Goal: Task Accomplishment & Management: Manage account settings

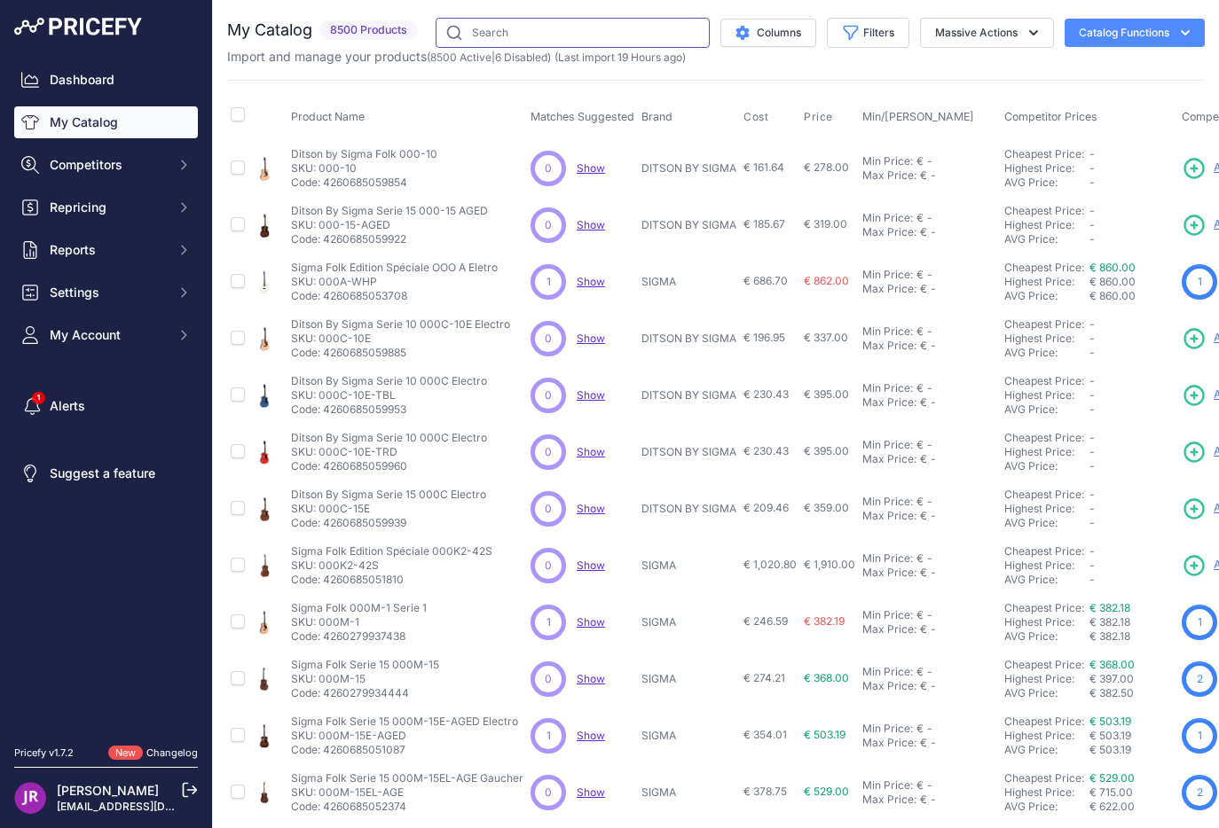
click at [486, 35] on input "text" at bounding box center [572, 33] width 274 height 30
paste input "LUXE2-CNAT"
type input "LUXE2-CNAT"
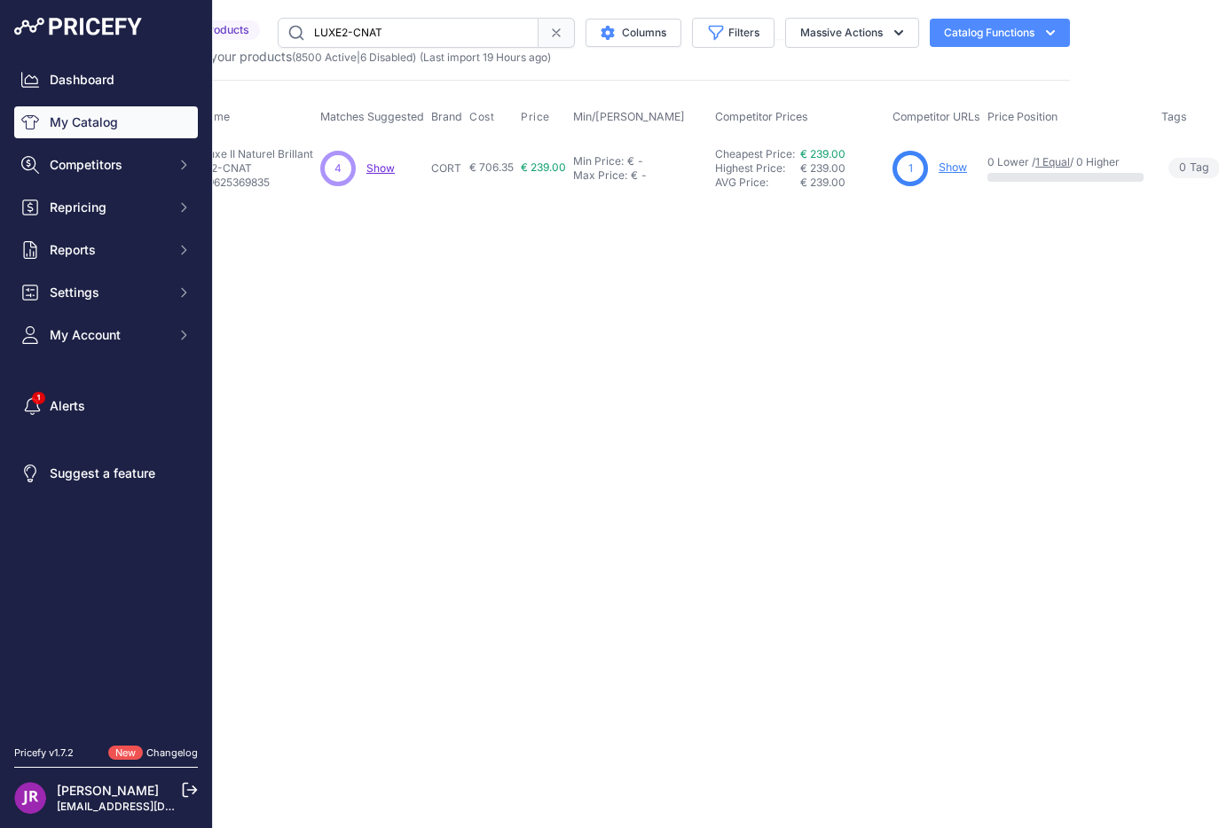
scroll to position [0, 259]
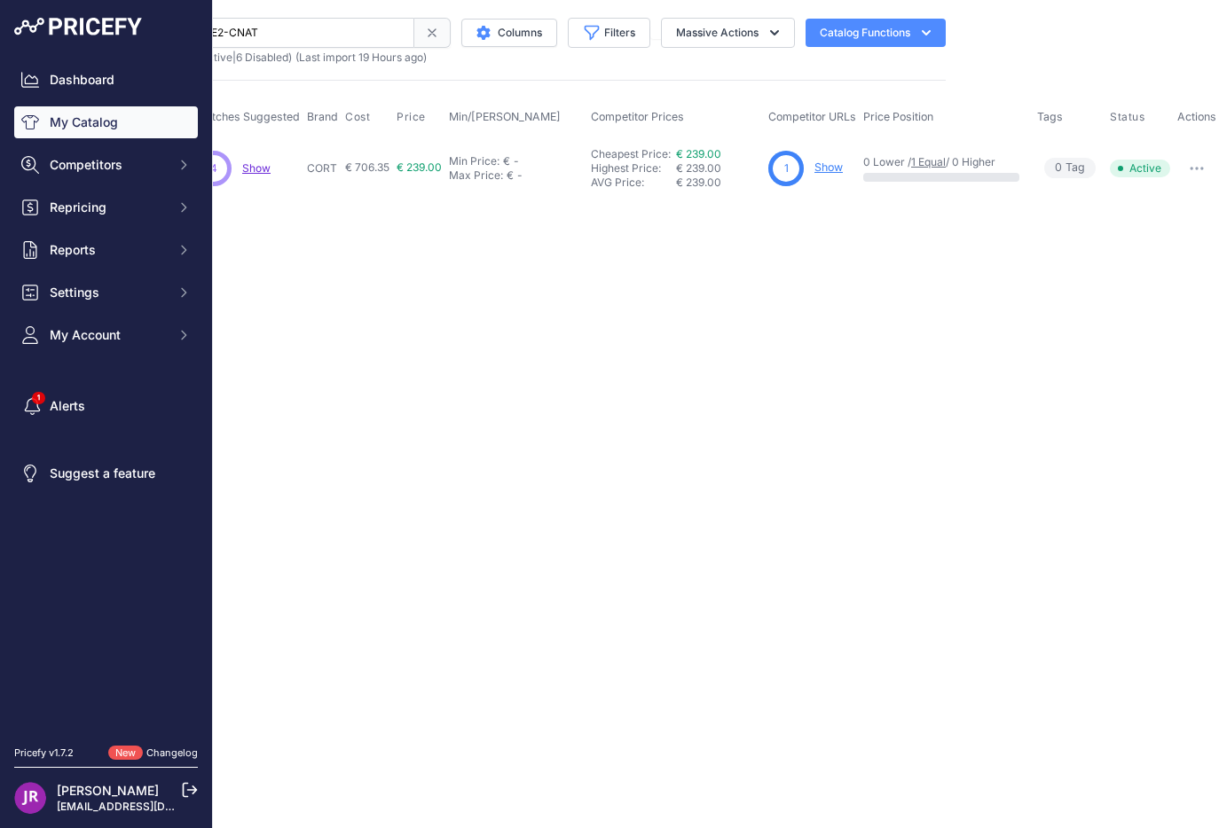
click at [834, 166] on link "Show" at bounding box center [828, 167] width 28 height 13
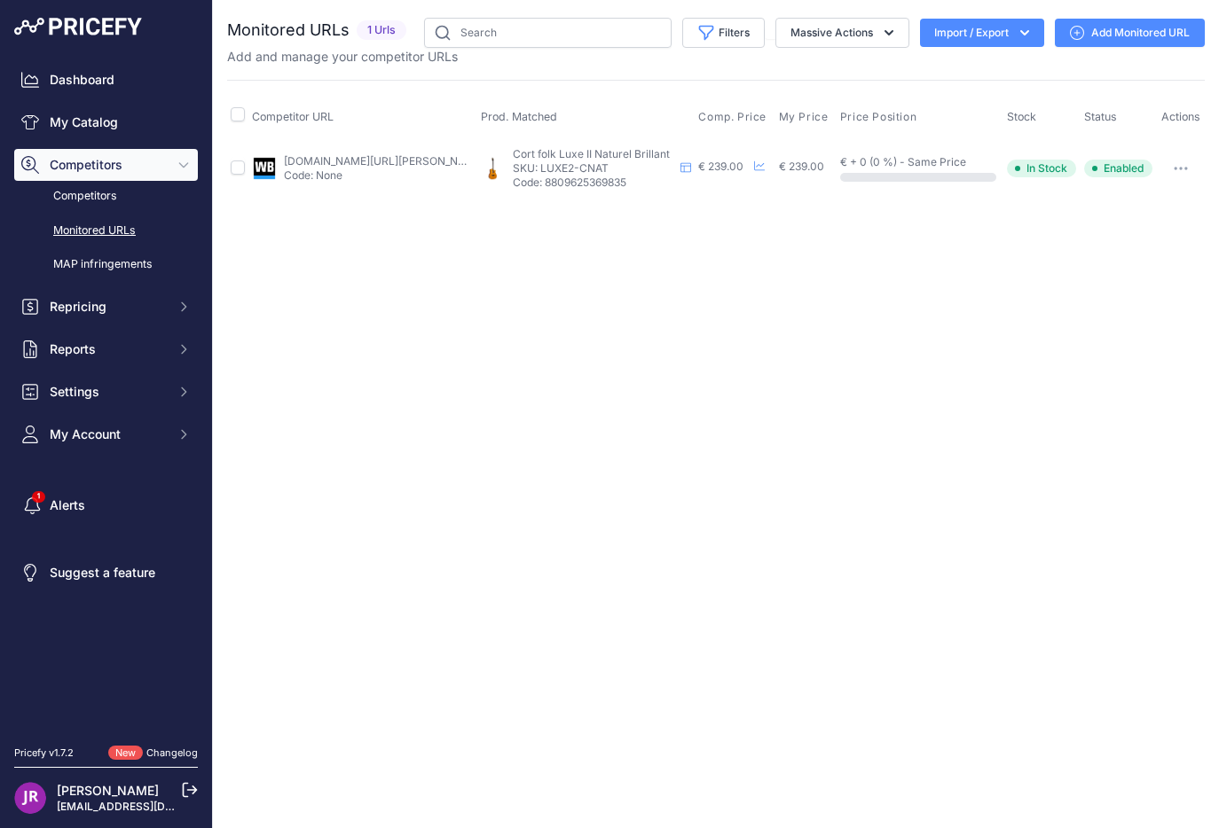
click at [375, 158] on link "woodbrass.com/folk-cort-luce-l60-naturel-brillant-p410272.html?prirule_jdsnikfk…" at bounding box center [384, 160] width 200 height 13
click at [1094, 32] on link "Add Monitored URL" at bounding box center [1129, 33] width 150 height 28
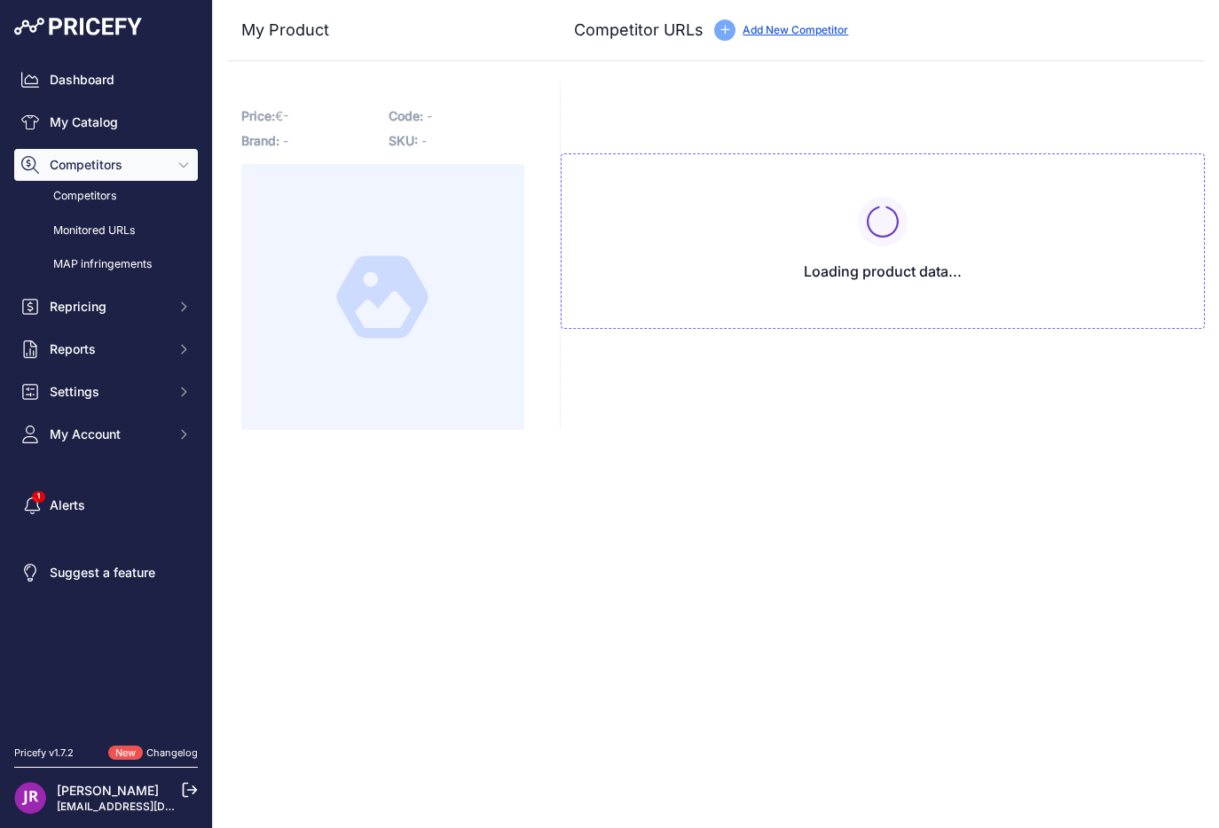
type input "www.woodbrass.com/folk-cort-luce-l60-naturel-brillant-p410272.html?prirule_jdsn…"
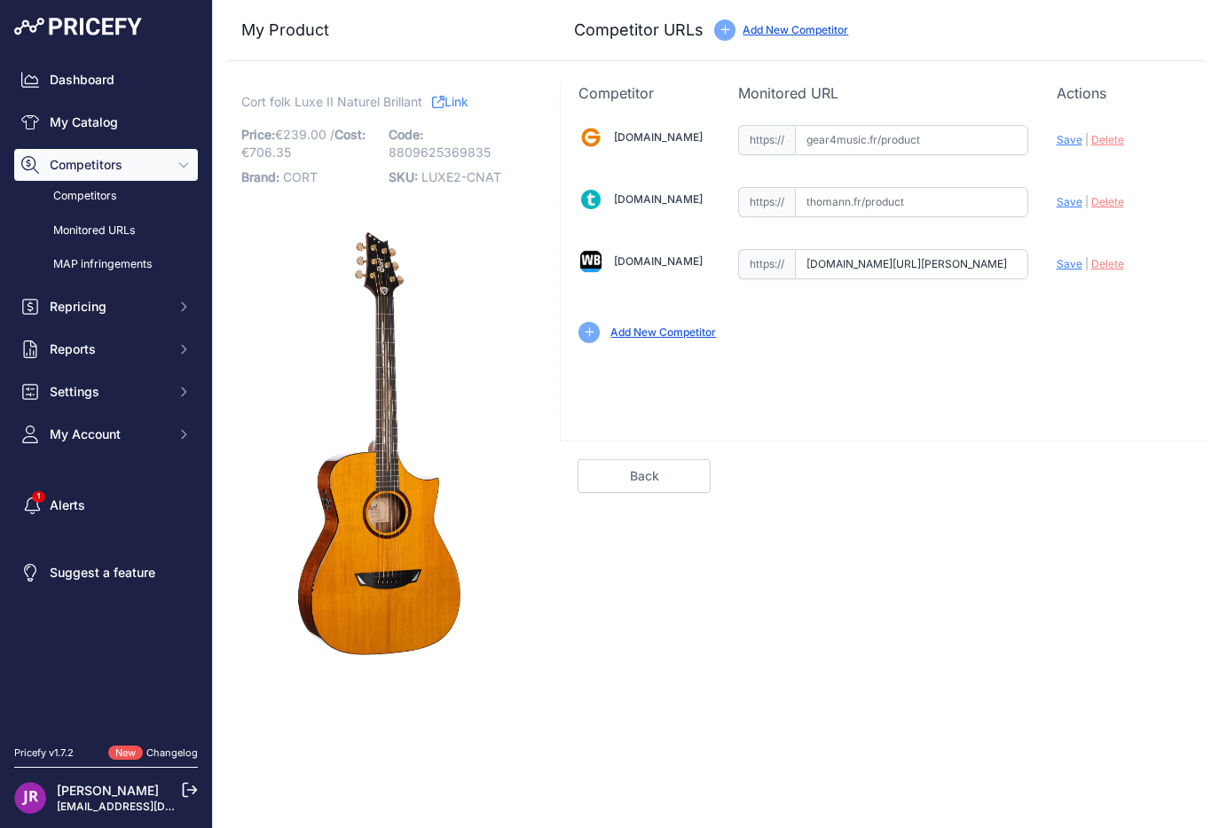
click at [1114, 263] on span "Delete" at bounding box center [1107, 263] width 33 height 13
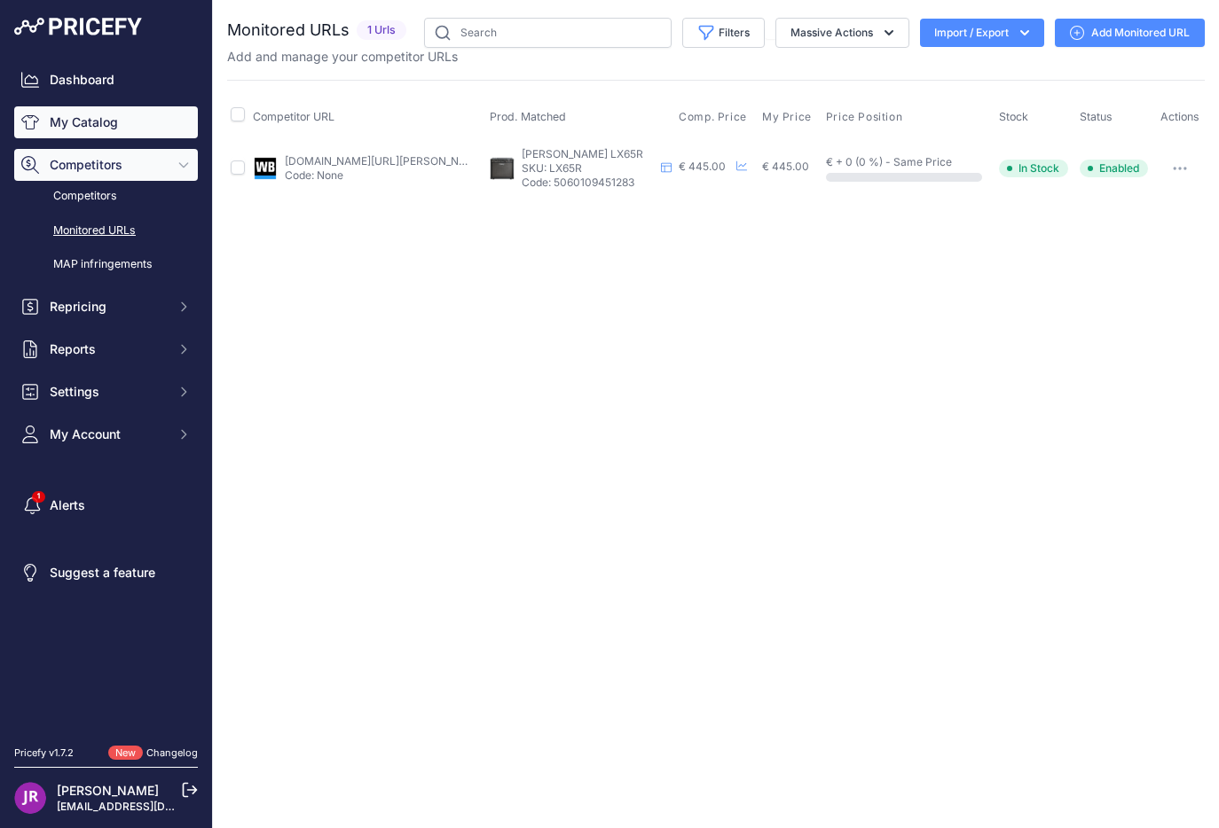
click at [89, 136] on link "My Catalog" at bounding box center [106, 122] width 184 height 32
click at [89, 129] on link "My Catalog" at bounding box center [106, 122] width 184 height 32
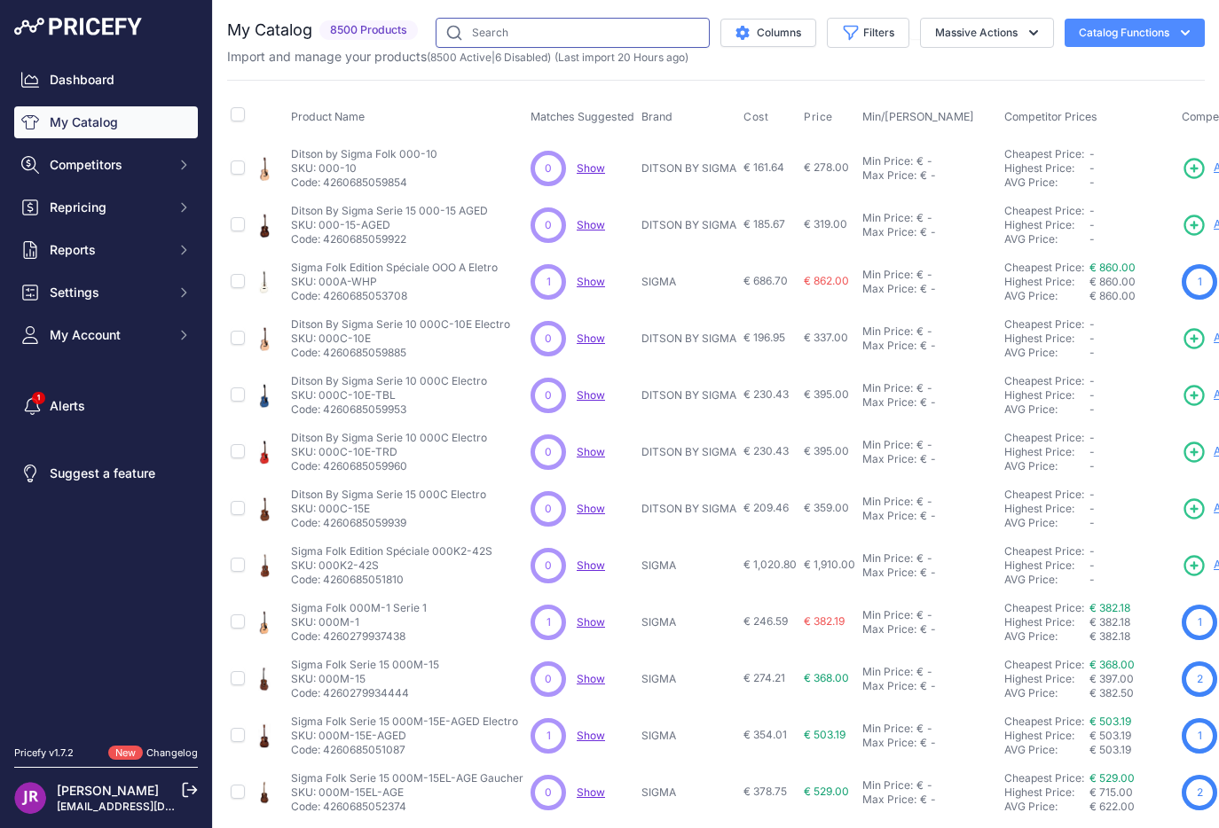
click at [479, 27] on input "text" at bounding box center [572, 33] width 274 height 30
paste input "GME"
type input "GME"
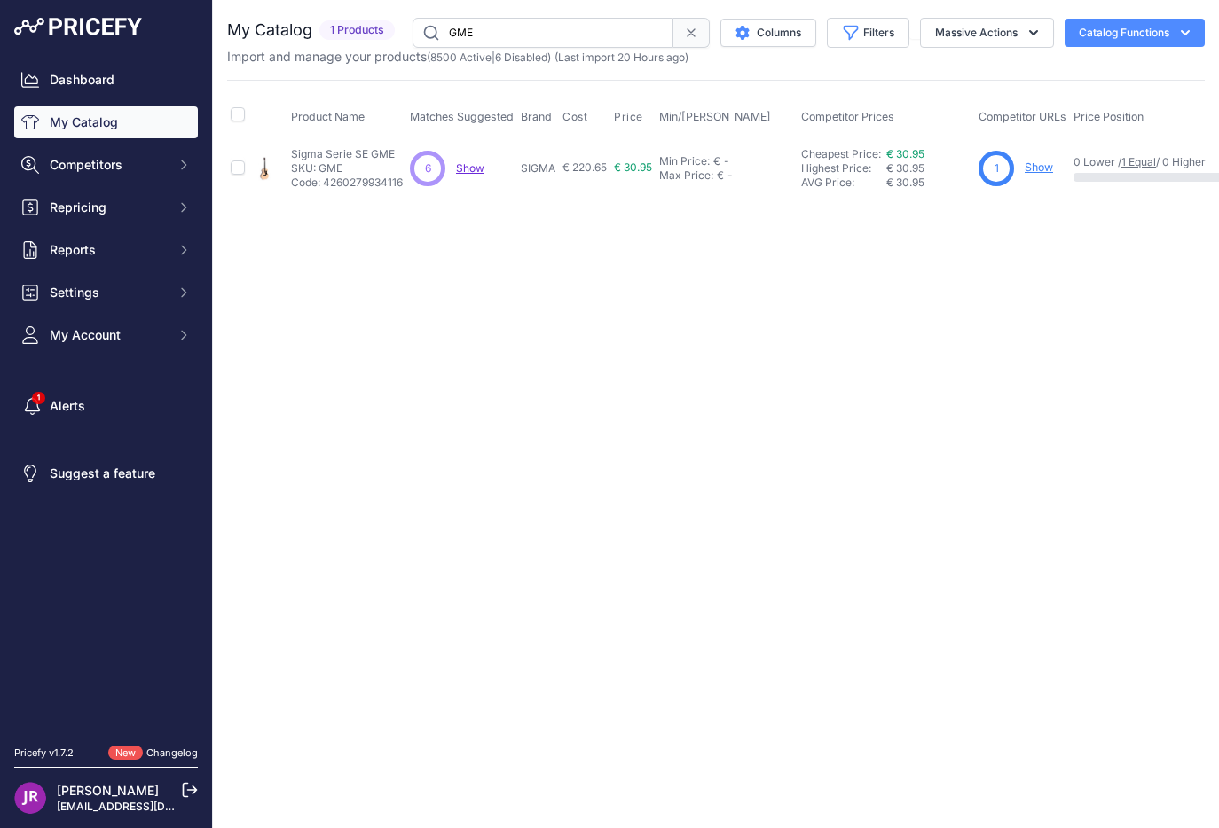
click at [1052, 169] on link "Show" at bounding box center [1038, 167] width 28 height 13
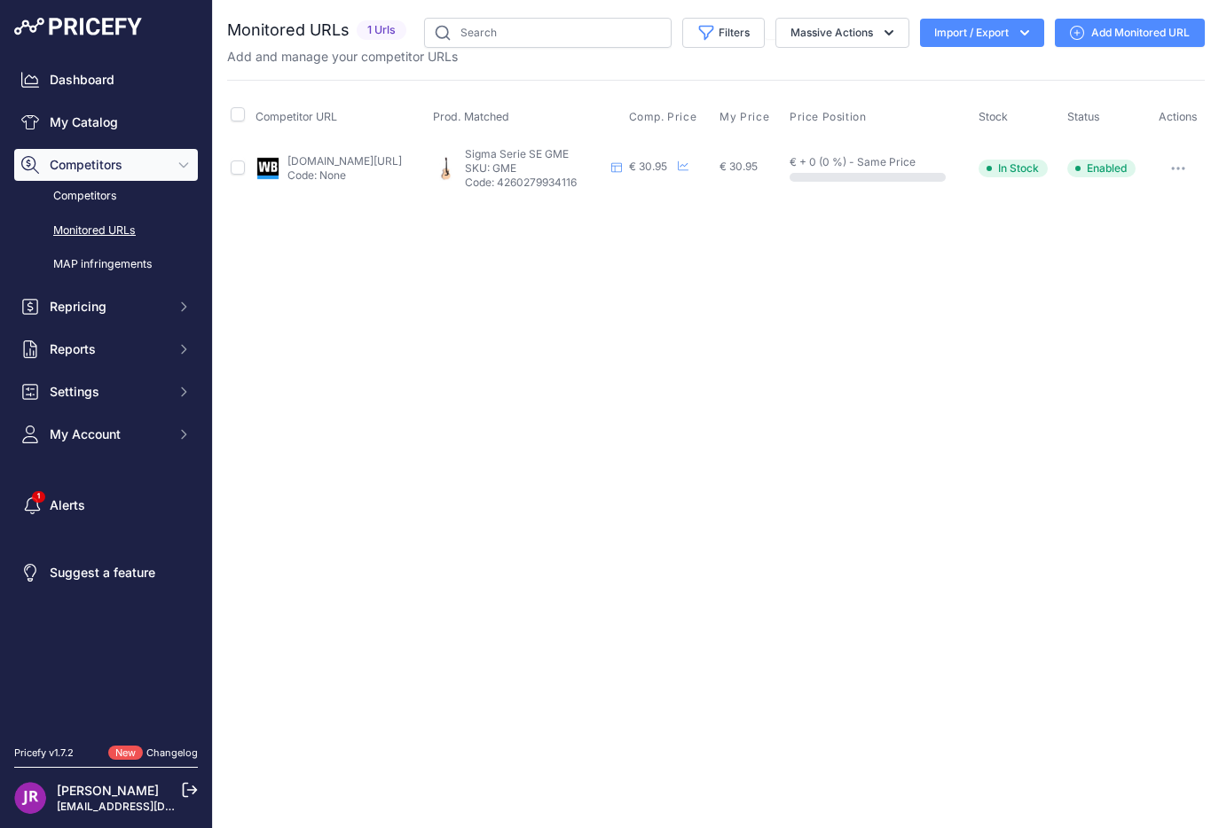
click at [395, 152] on td "[DOMAIN_NAME][URL] Code: None" at bounding box center [341, 168] width 178 height 58
click at [392, 160] on link "[DOMAIN_NAME][URL]" at bounding box center [344, 160] width 114 height 13
click at [1185, 164] on button "button" at bounding box center [1177, 168] width 35 height 25
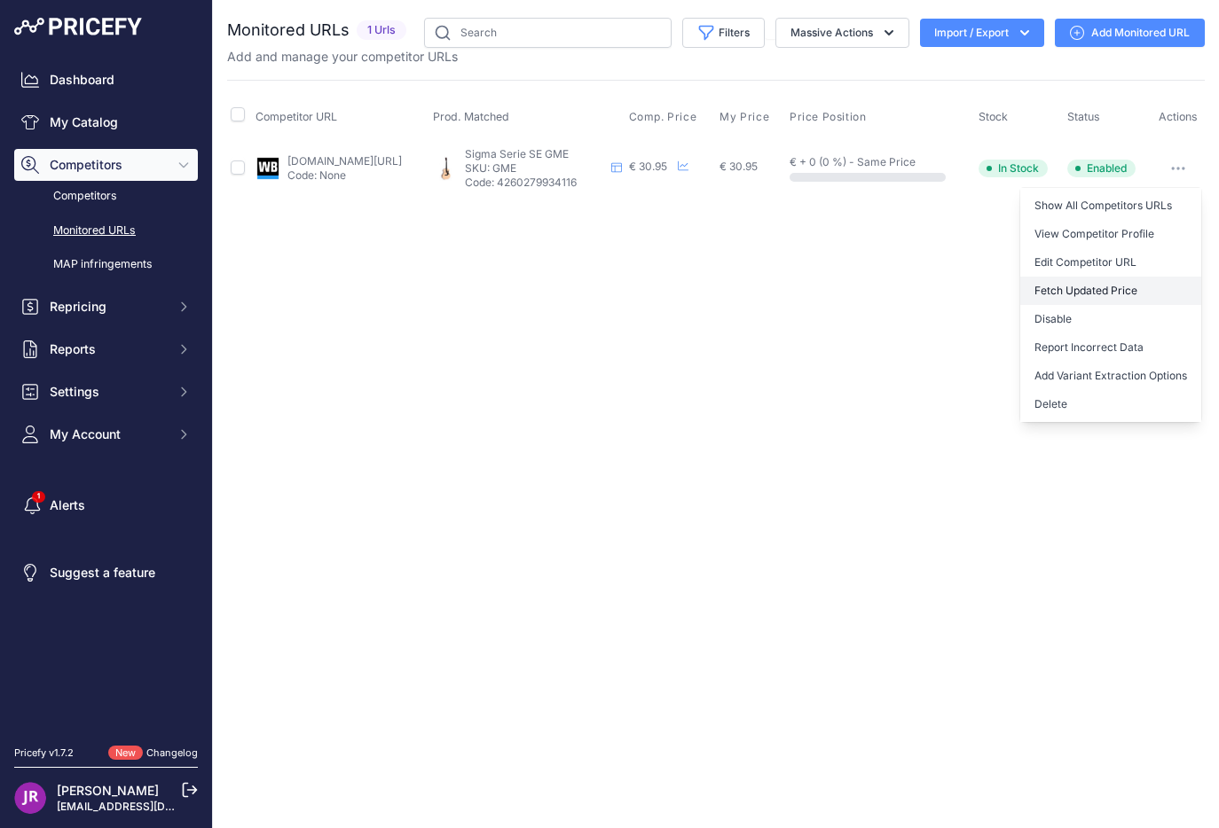
click at [1136, 286] on button "Fetch Updated Price" at bounding box center [1110, 291] width 181 height 28
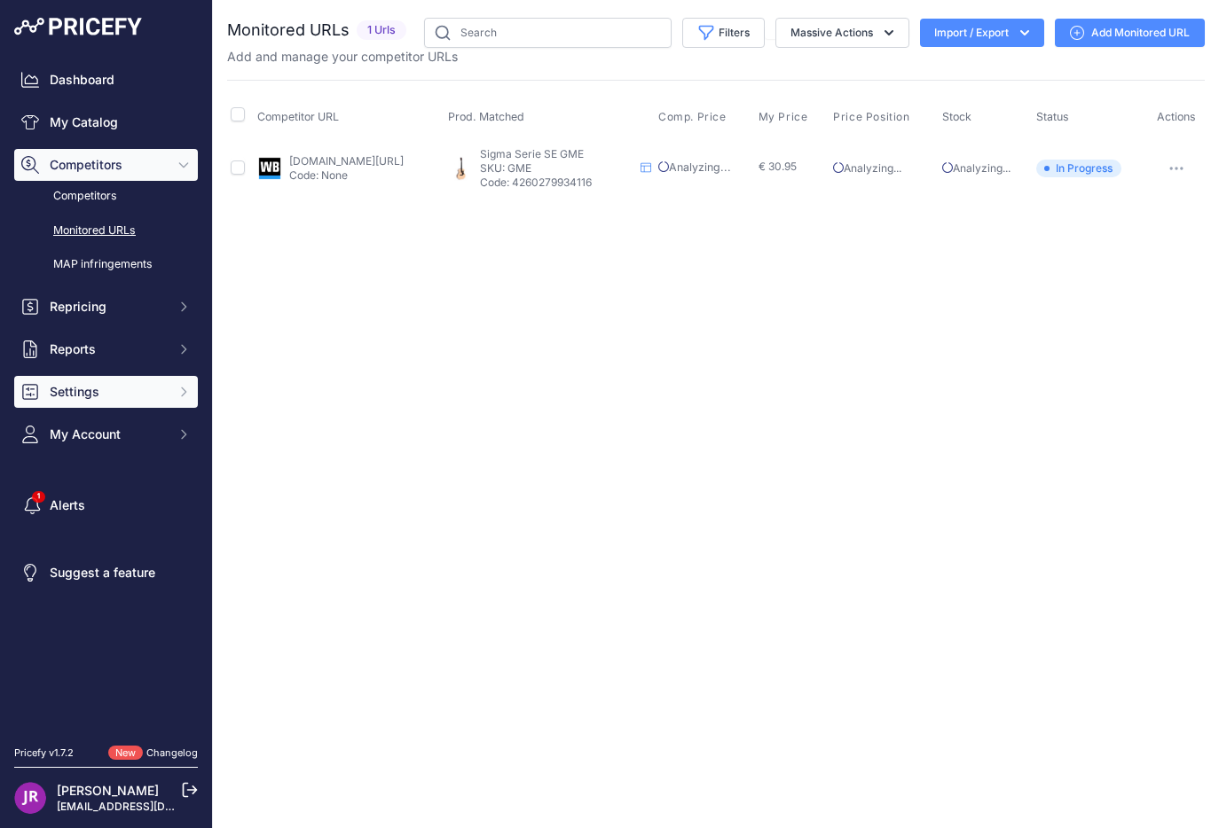
click at [76, 383] on span "Settings" at bounding box center [108, 392] width 116 height 18
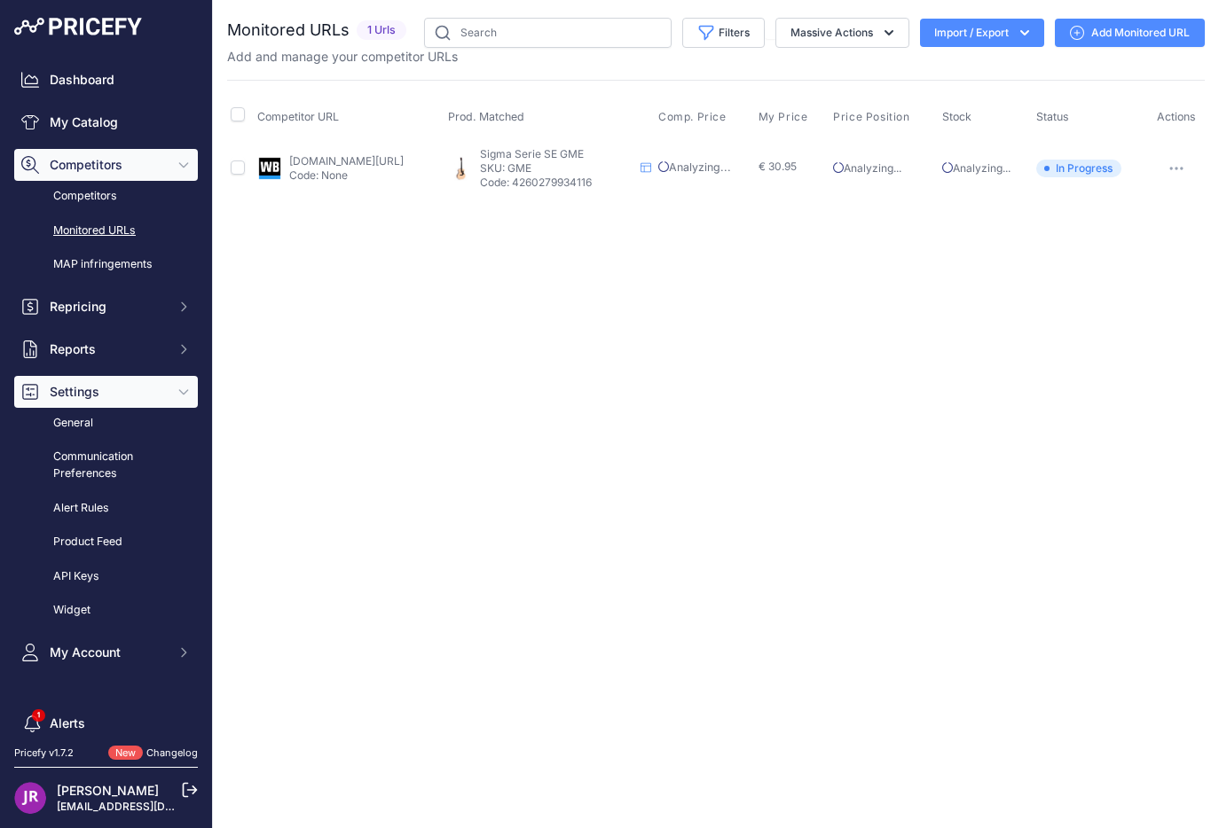
click at [85, 404] on button "Settings" at bounding box center [106, 392] width 184 height 32
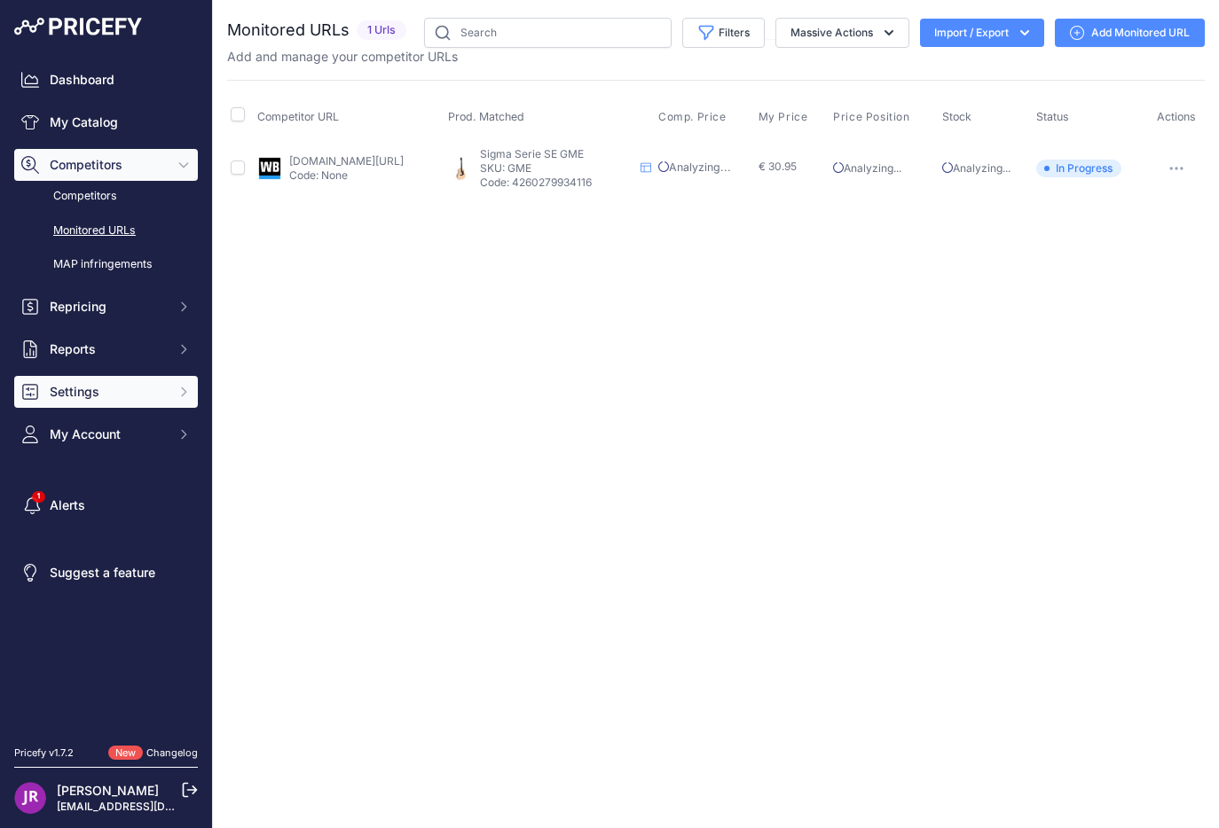
click at [82, 400] on button "Settings" at bounding box center [106, 392] width 184 height 32
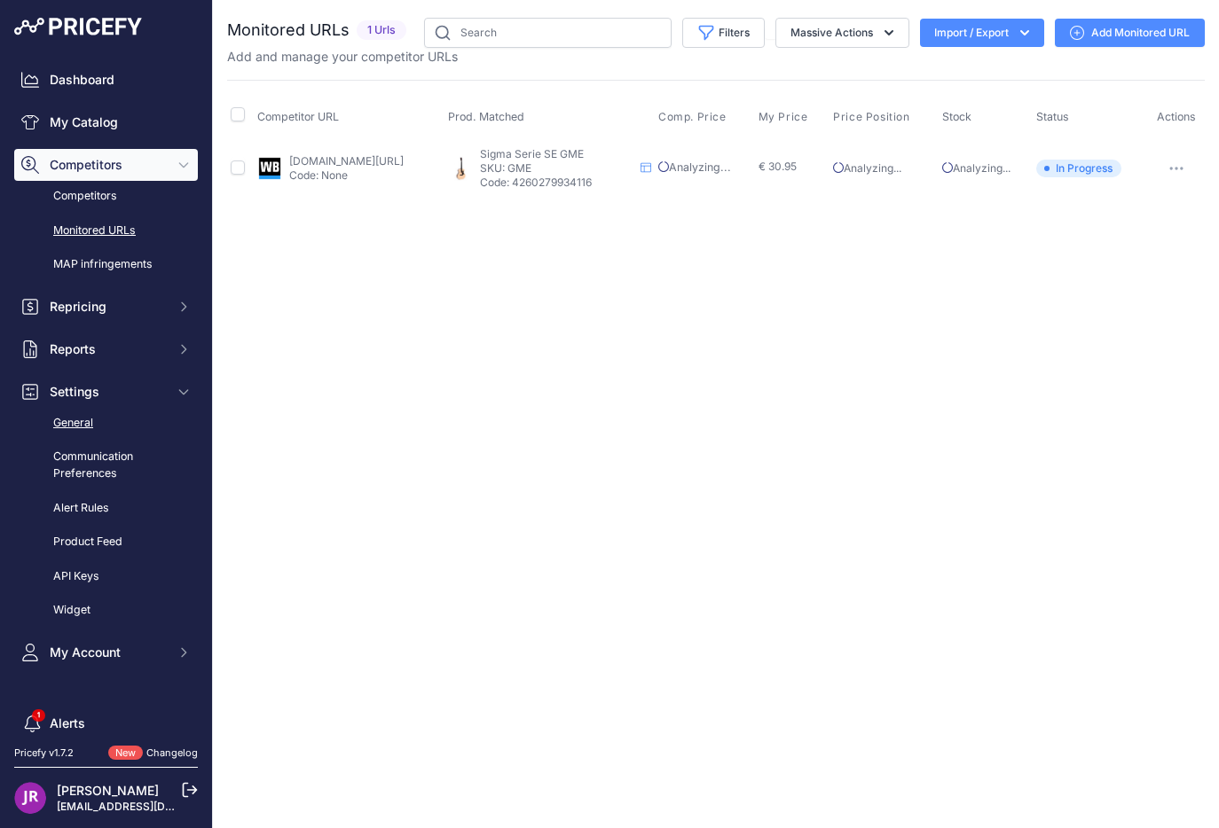
click at [82, 429] on link "General" at bounding box center [106, 423] width 184 height 31
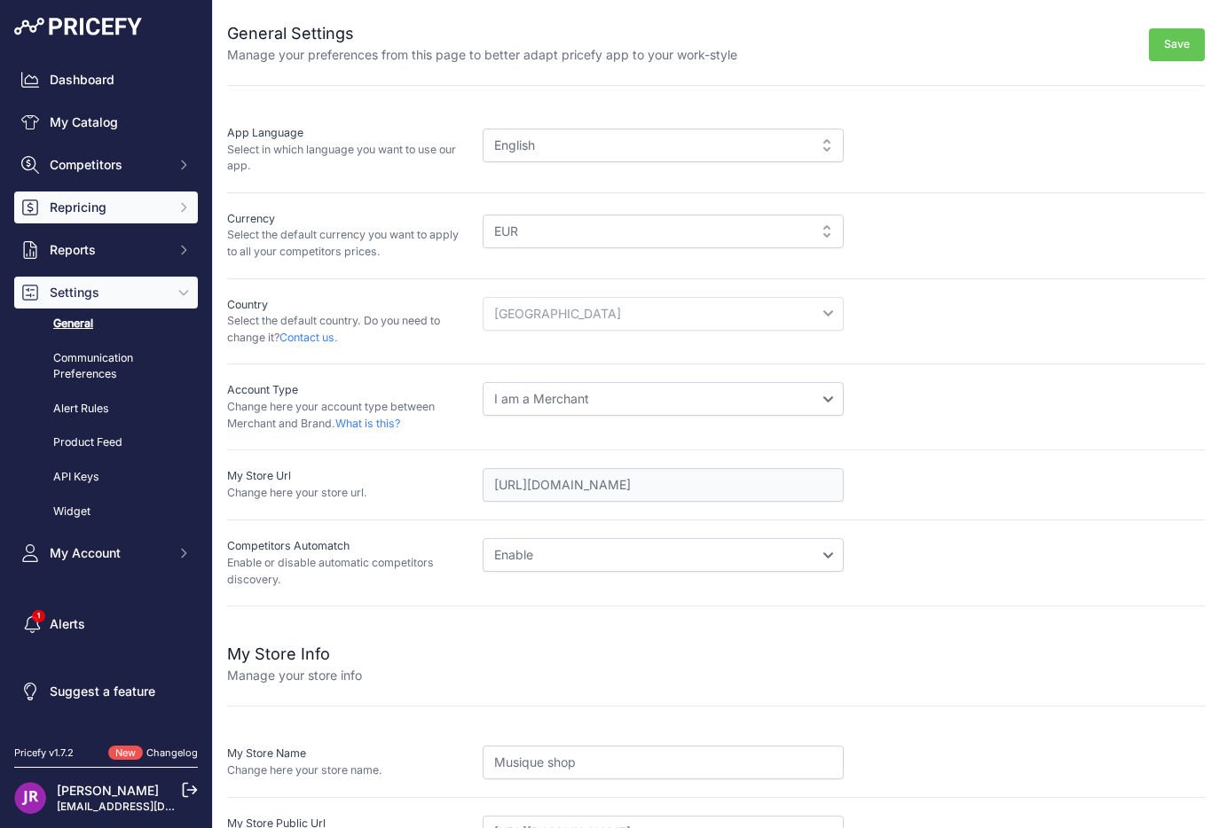
click at [128, 218] on button "Repricing" at bounding box center [106, 208] width 184 height 32
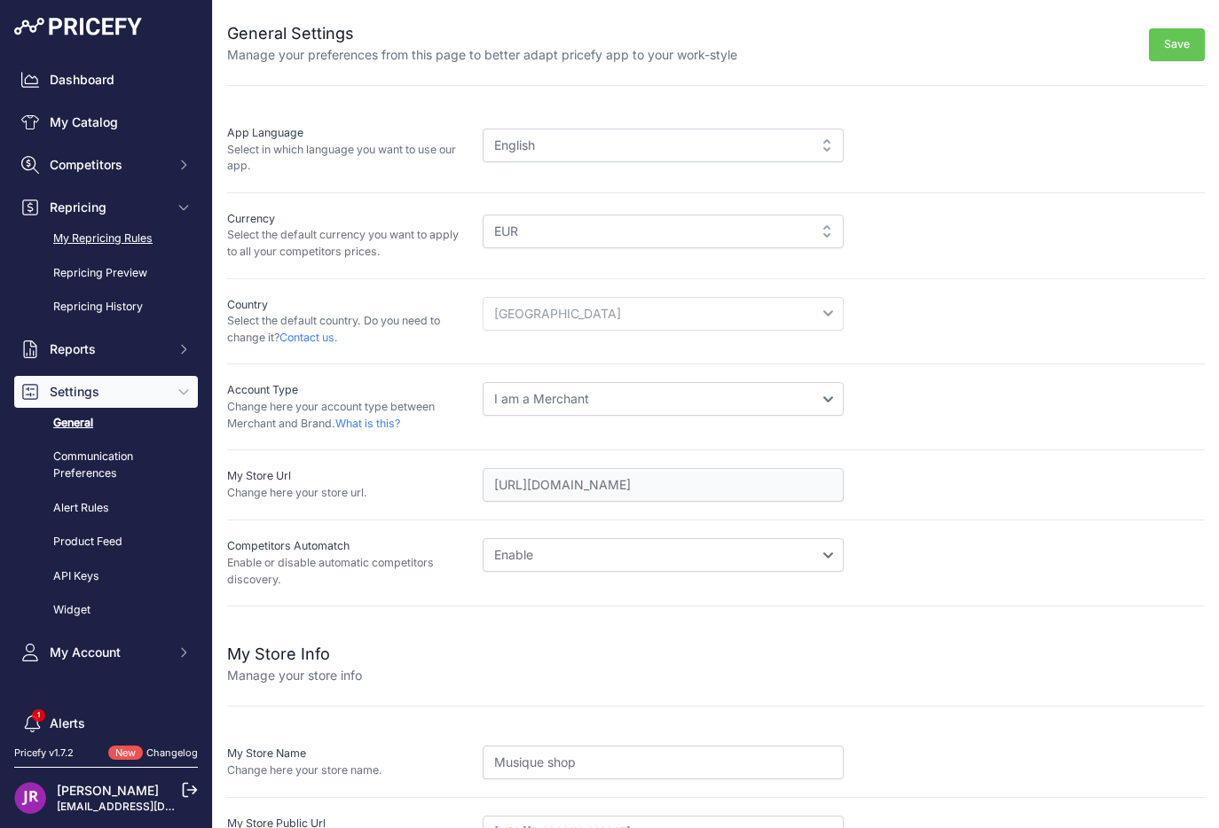
click at [131, 238] on link "My Repricing Rules" at bounding box center [106, 238] width 184 height 31
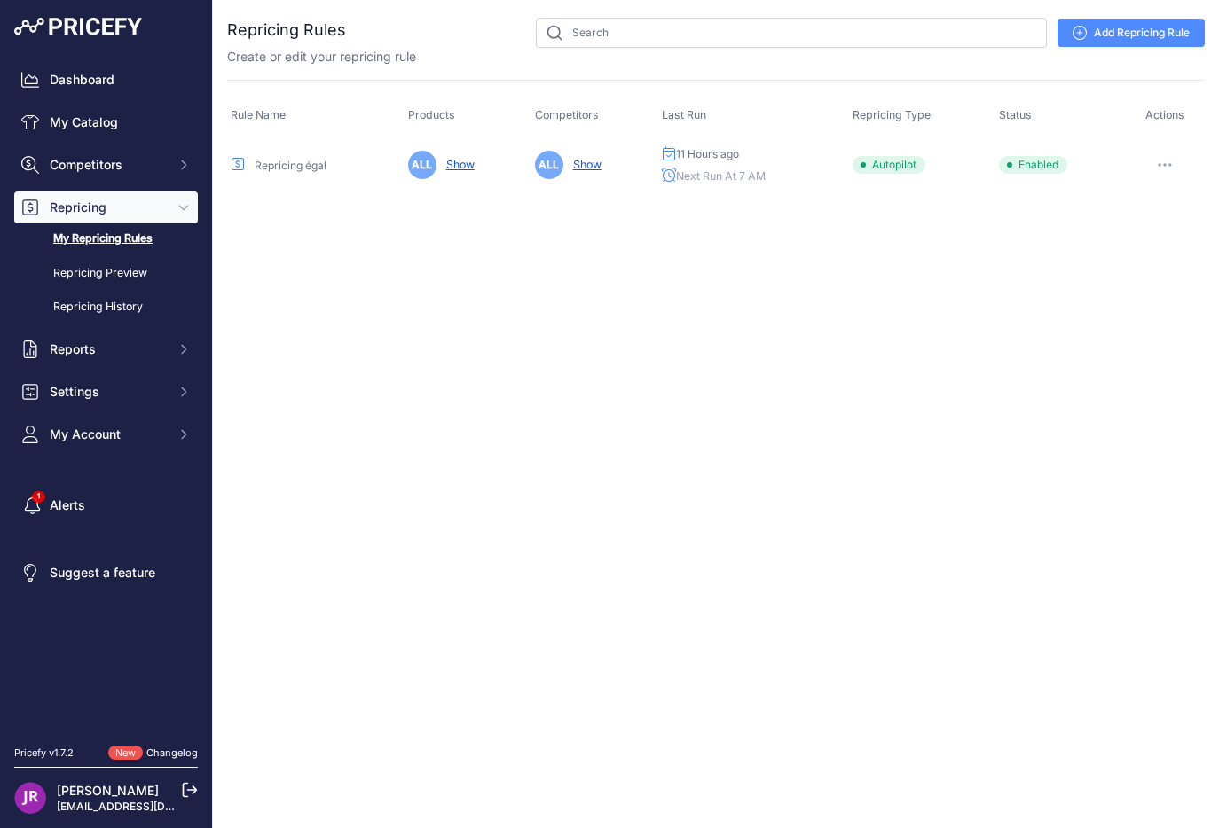
click at [1163, 158] on button "button" at bounding box center [1164, 165] width 35 height 25
click at [1151, 196] on link "Edit" at bounding box center [1144, 202] width 114 height 28
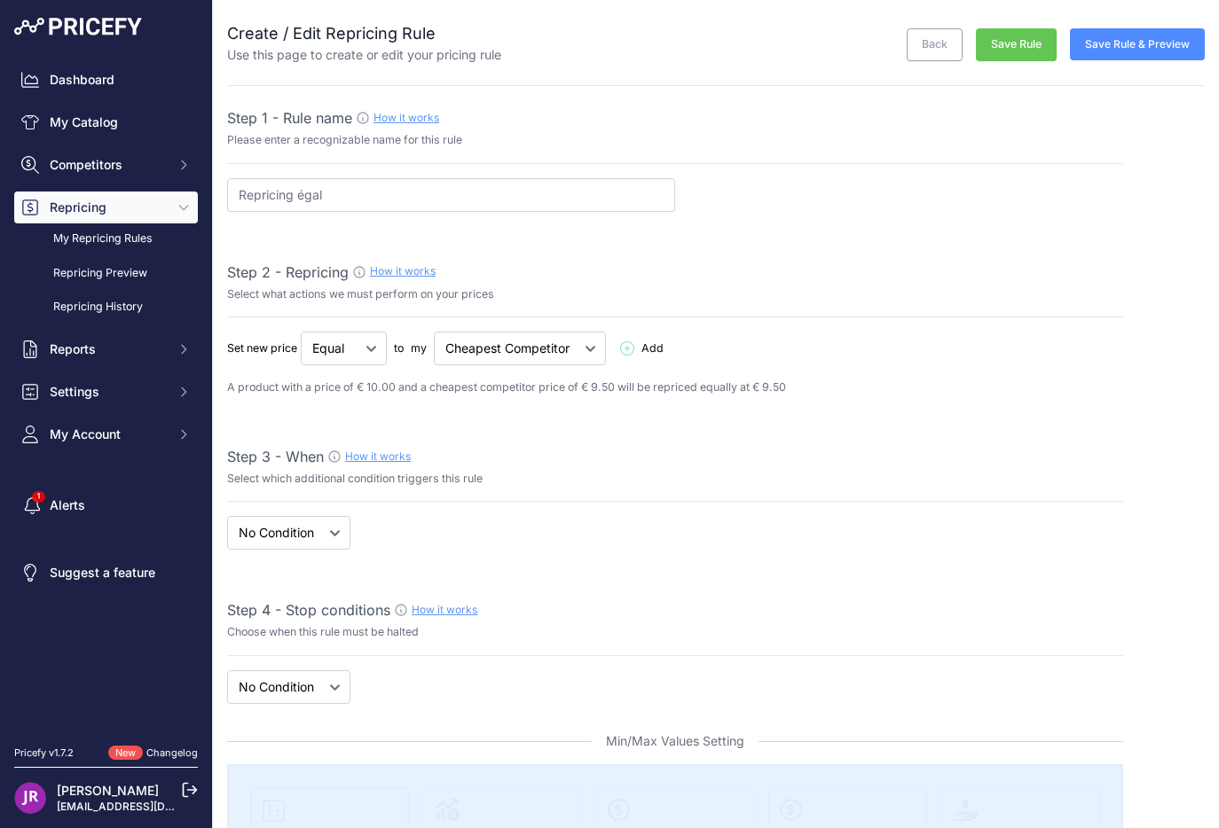
select select "7"
click at [134, 223] on link "My Repricing Rules" at bounding box center [106, 238] width 184 height 31
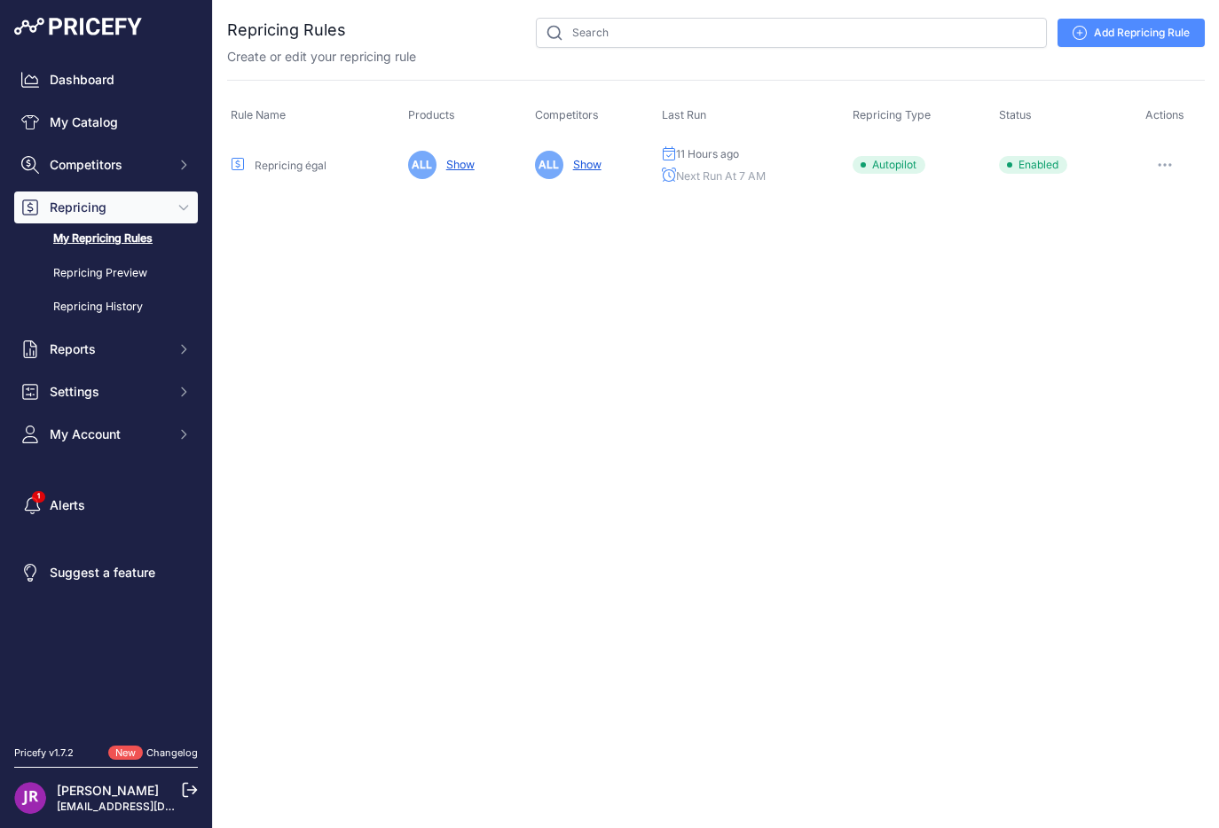
click at [1156, 166] on button "button" at bounding box center [1164, 165] width 35 height 25
click at [1171, 255] on button "Reprice Now" at bounding box center [1144, 259] width 114 height 28
click at [903, 166] on span "Autopilot" at bounding box center [888, 165] width 73 height 18
click at [1186, 165] on div at bounding box center [1164, 165] width 73 height 25
click at [1172, 165] on button "button" at bounding box center [1164, 165] width 35 height 25
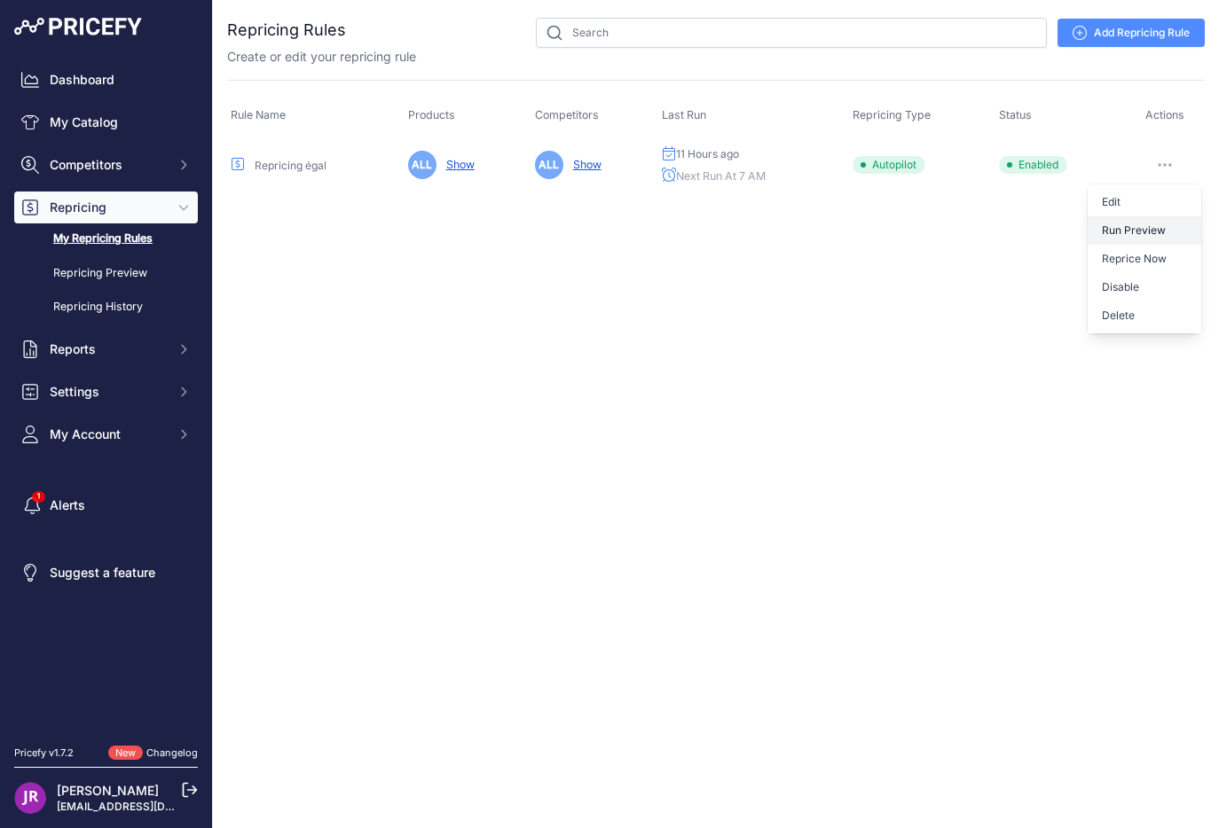
click at [1152, 236] on button "Run Preview" at bounding box center [1144, 230] width 114 height 28
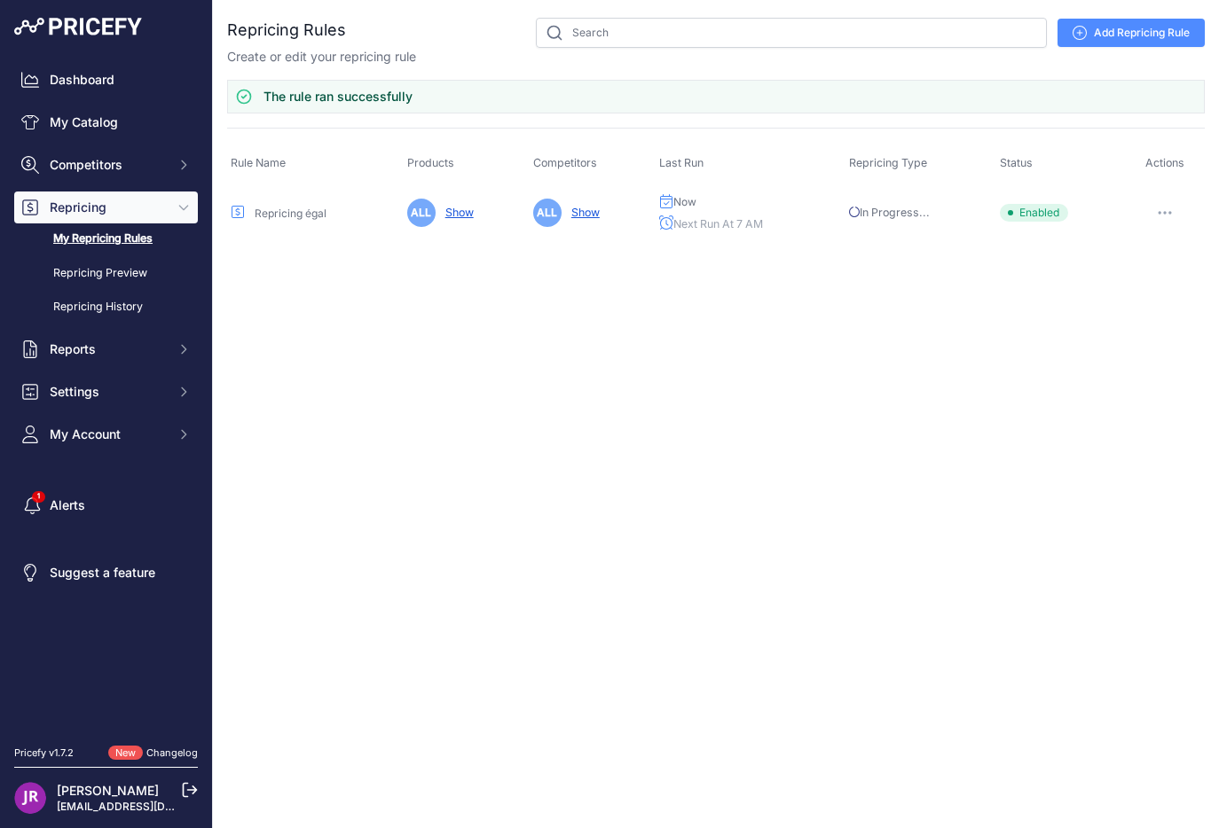
click at [1187, 218] on div at bounding box center [1165, 212] width 72 height 25
click at [1166, 216] on button "button" at bounding box center [1164, 212] width 35 height 25
click at [1138, 239] on link "Edit" at bounding box center [1144, 250] width 114 height 28
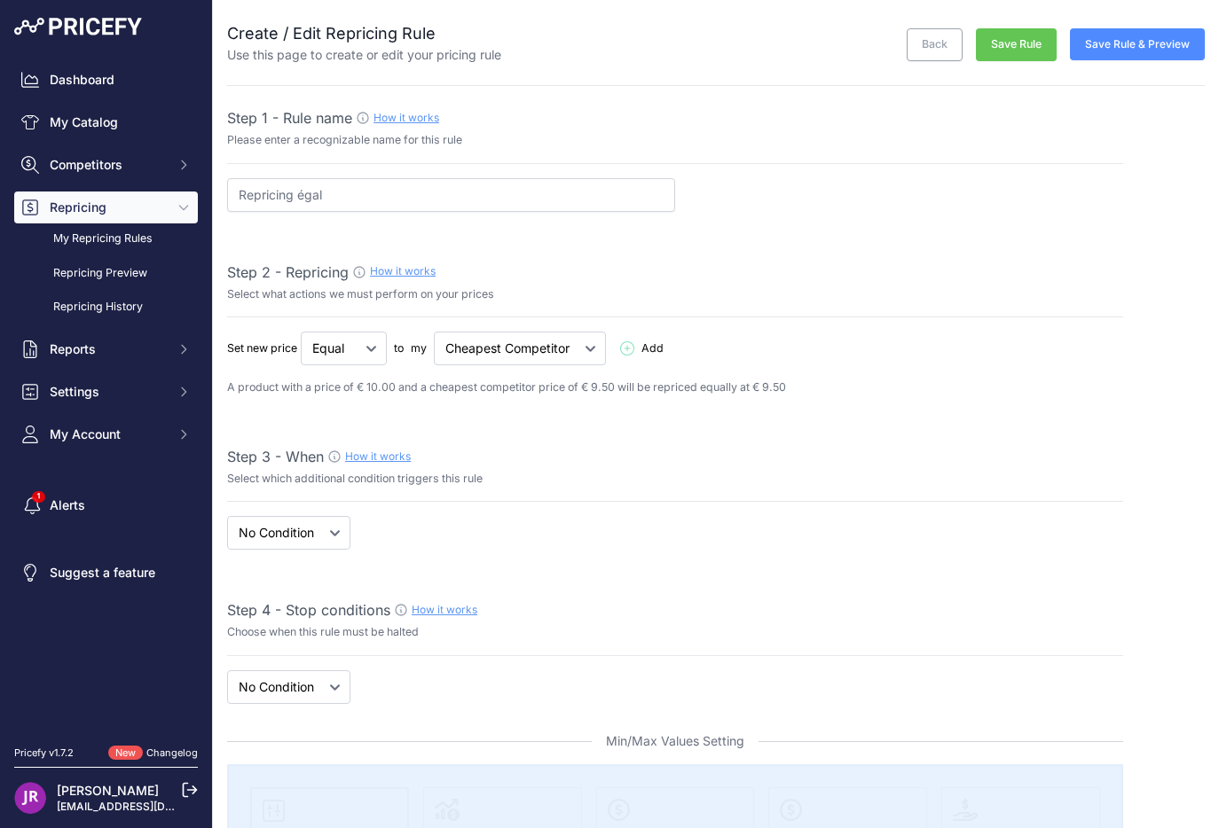
select select "7"
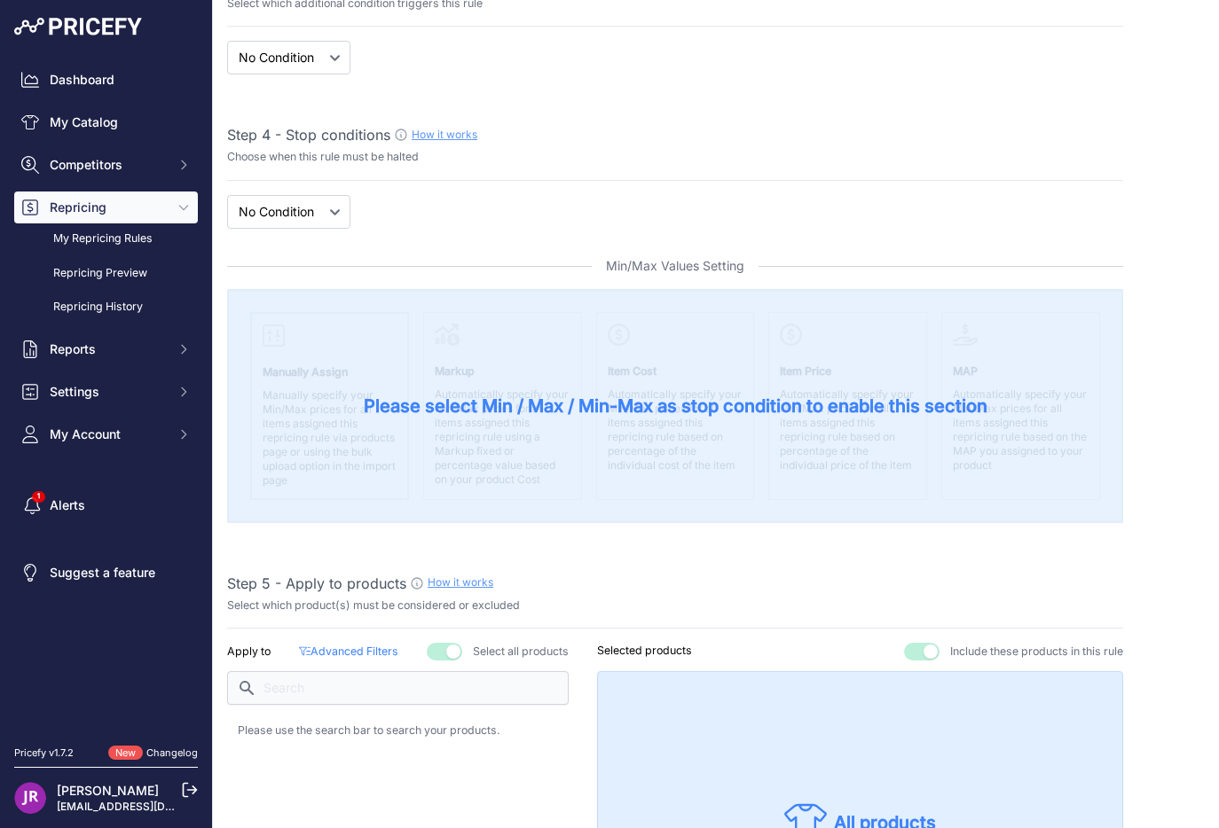
scroll to position [488, 0]
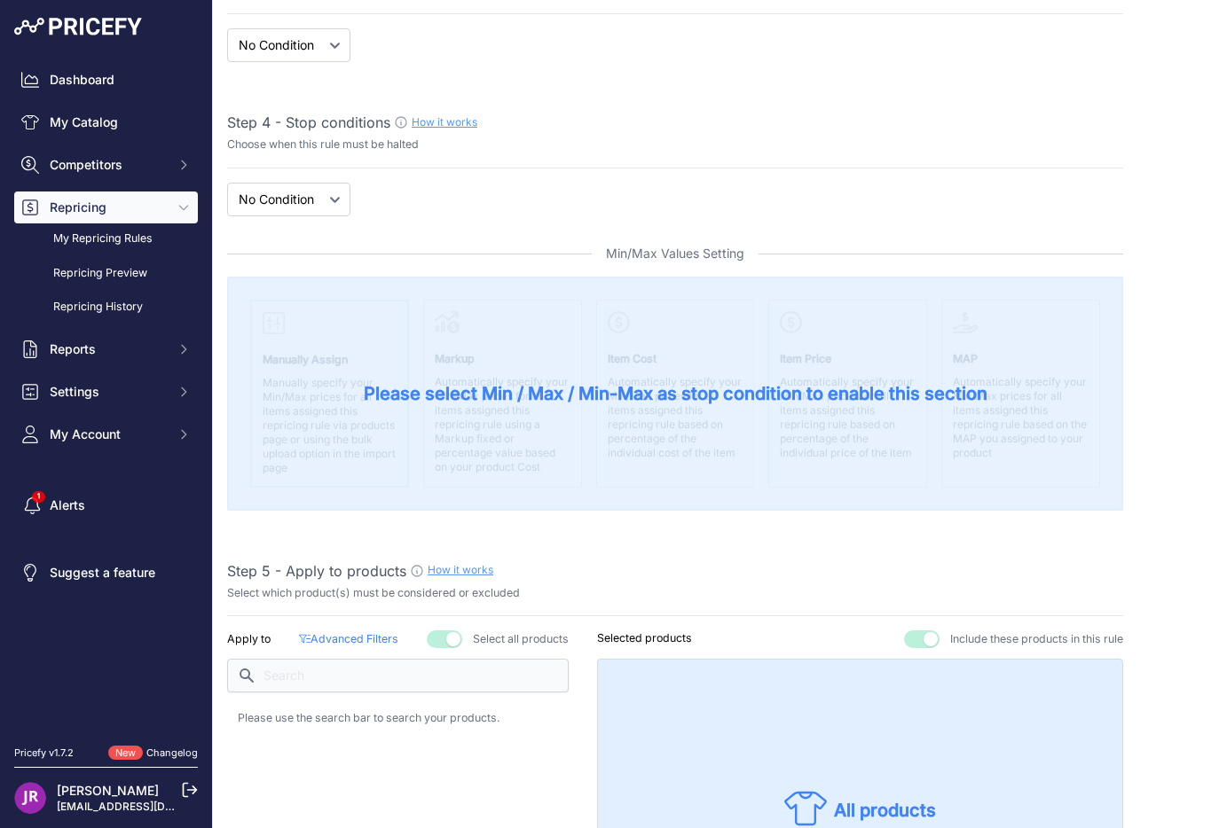
click at [492, 364] on div "Please select Min / Max / Min-Max as stop condition to enable this section" at bounding box center [675, 394] width 896 height 234
click at [275, 207] on select "New Price No Condition" at bounding box center [288, 200] width 123 height 34
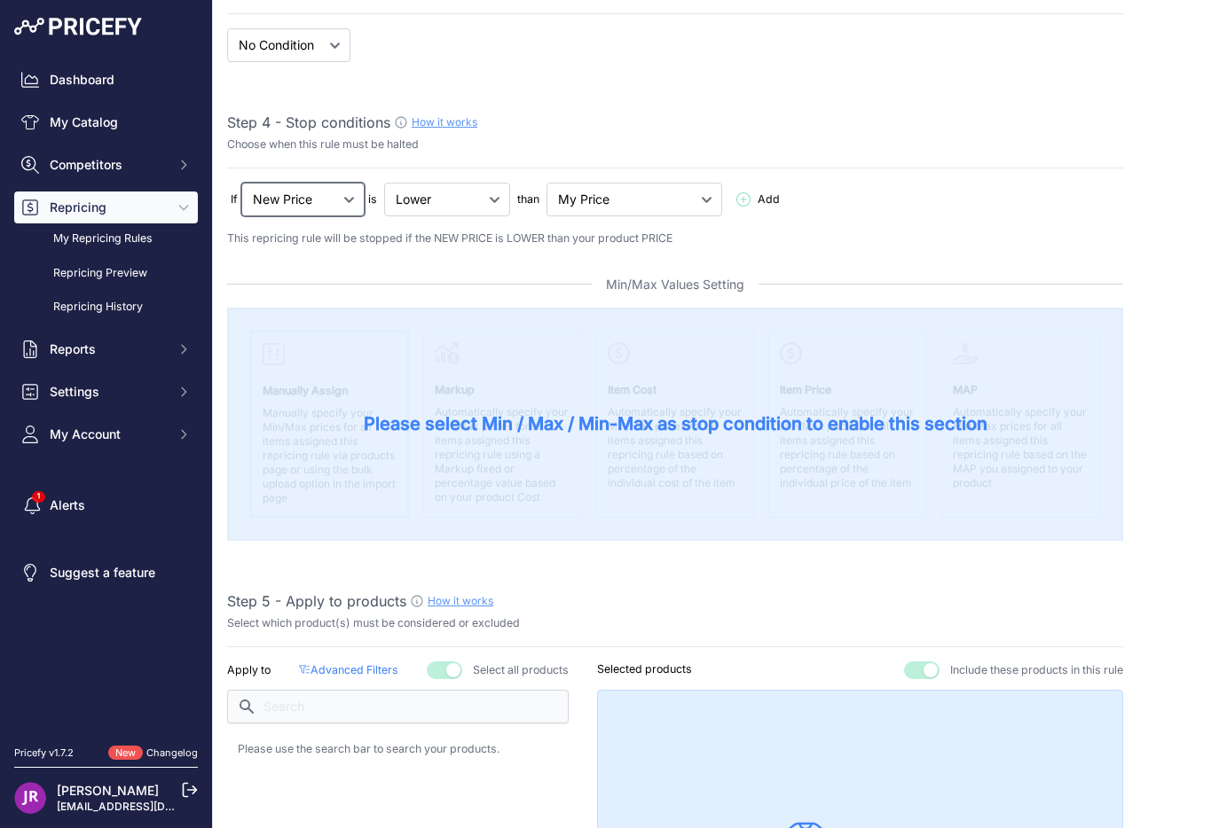
click at [322, 198] on select "New Price No Condition" at bounding box center [302, 200] width 123 height 34
select select "none"
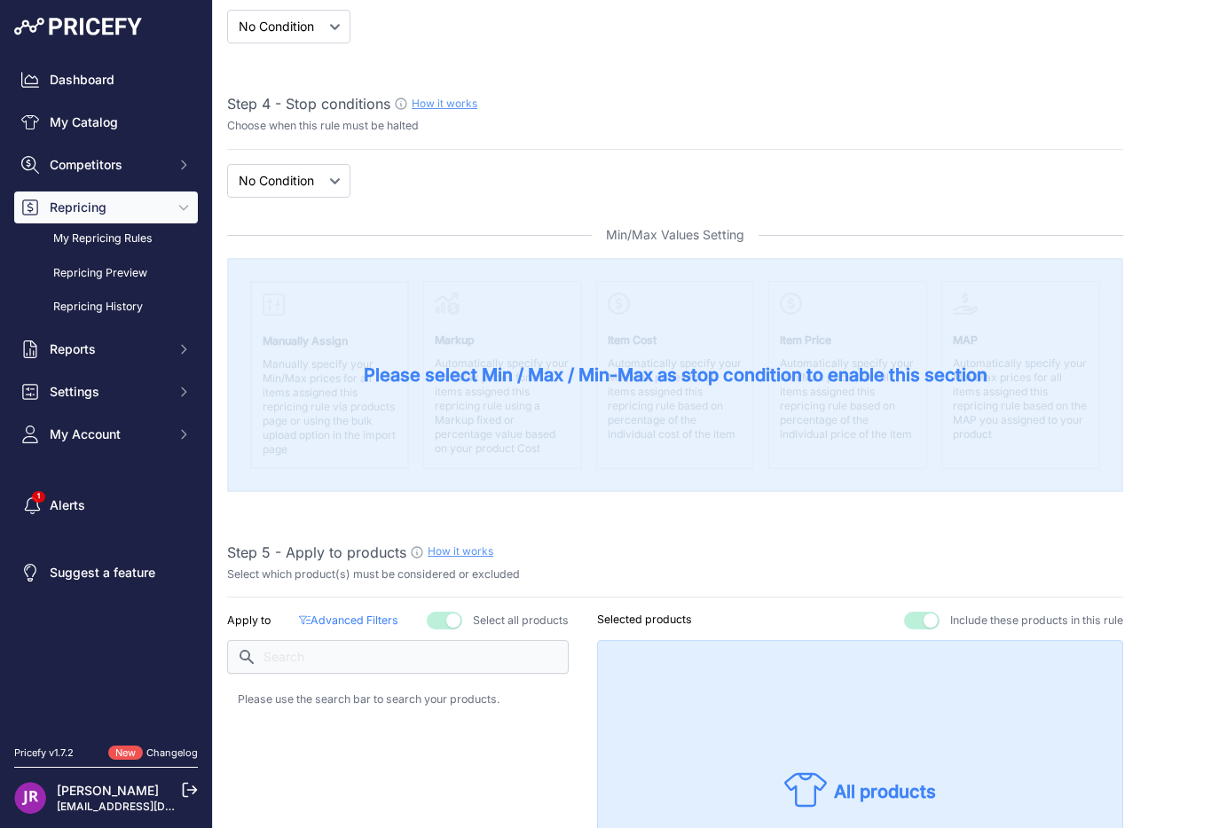
scroll to position [507, 0]
click at [401, 374] on span "Please select Min / Max / Min-Max as stop condition to enable this section" at bounding box center [675, 374] width 623 height 25
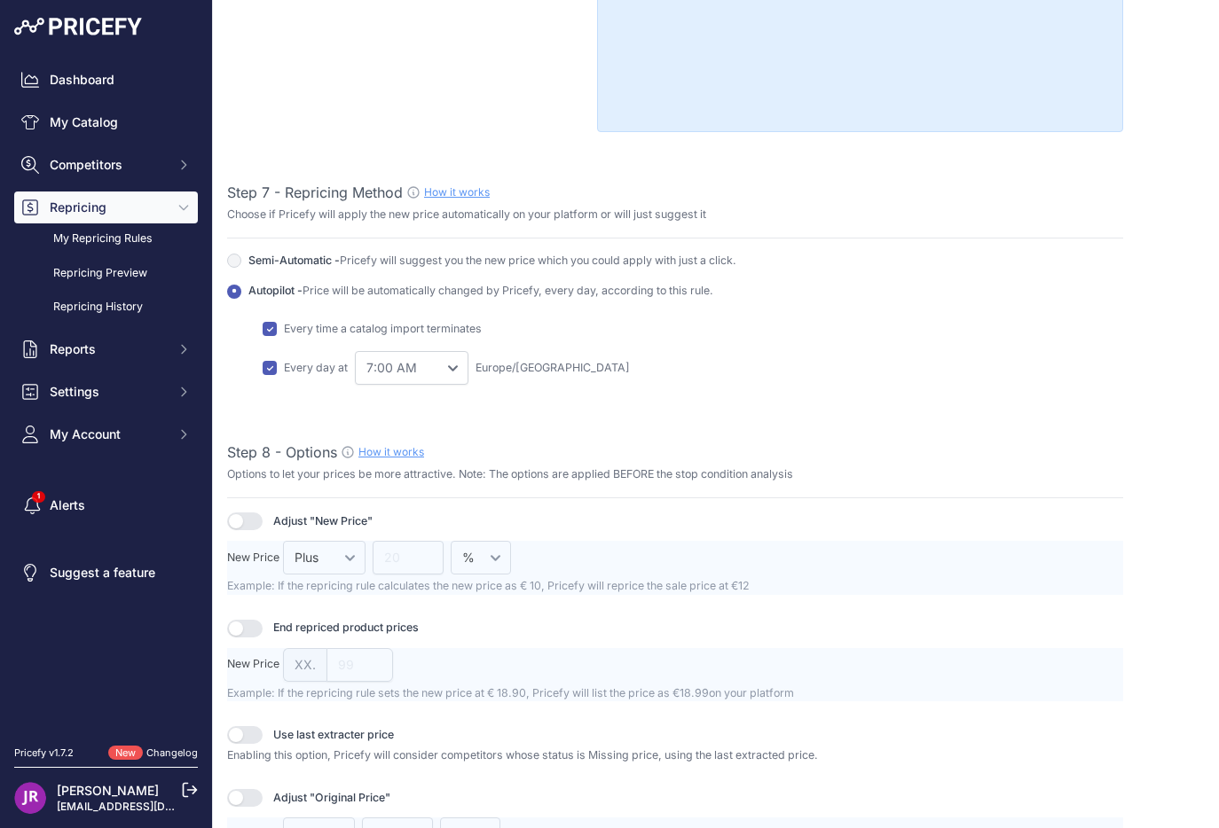
scroll to position [1797, 0]
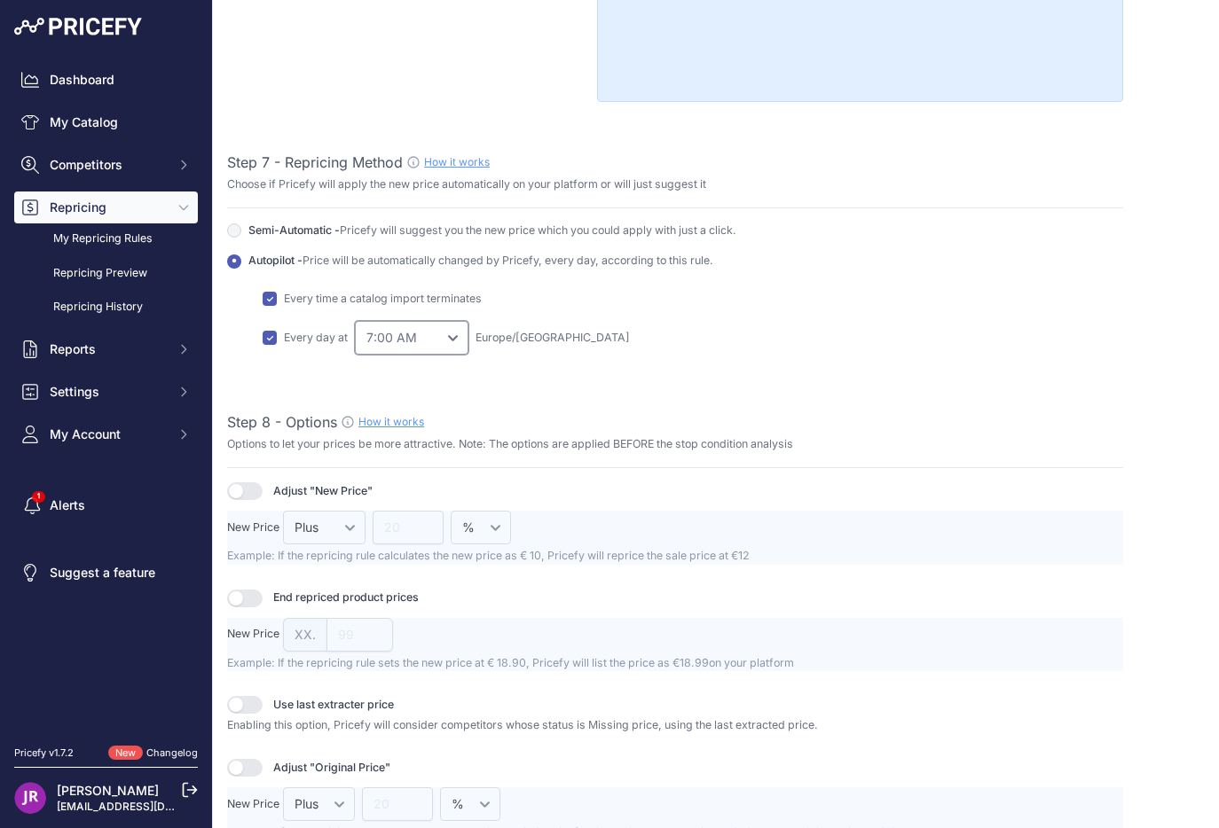
click at [376, 339] on select "0:00 AM 1:00 AM 2:00 AM" at bounding box center [412, 338] width 114 height 34
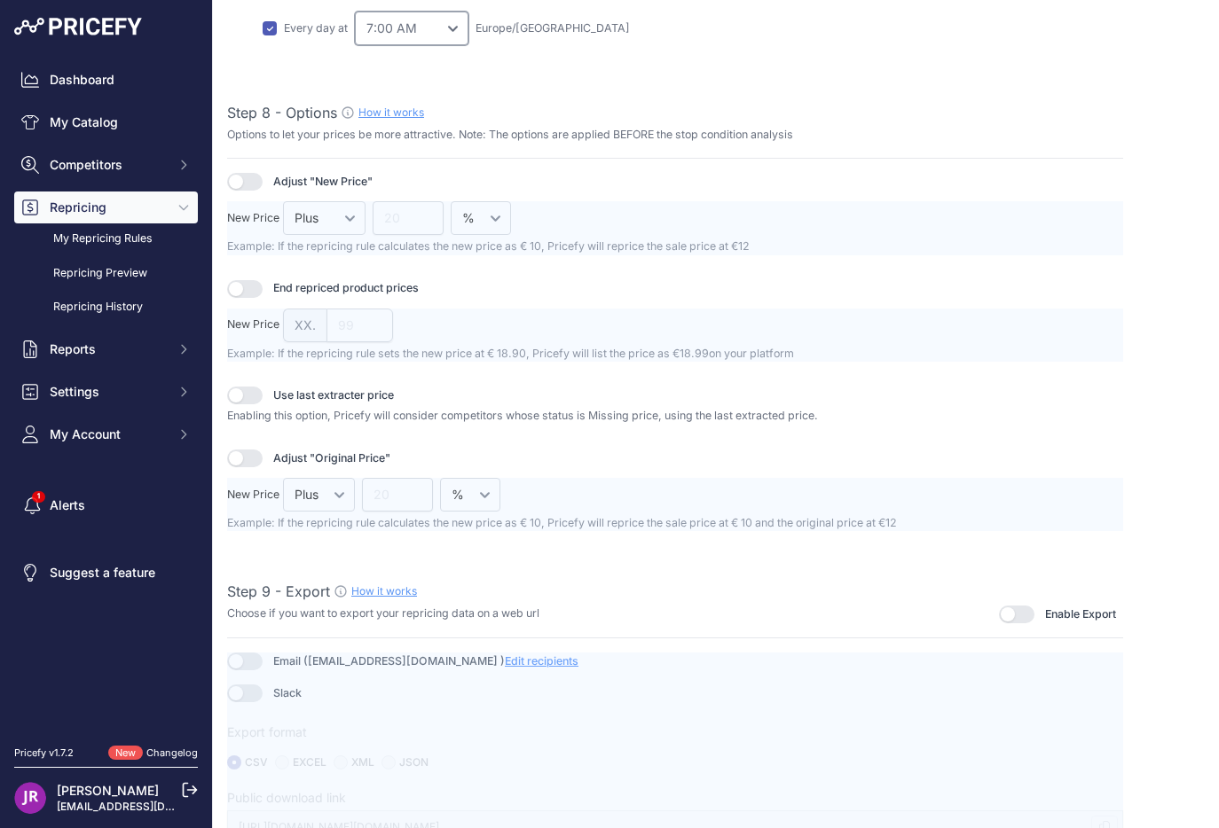
scroll to position [2122, 0]
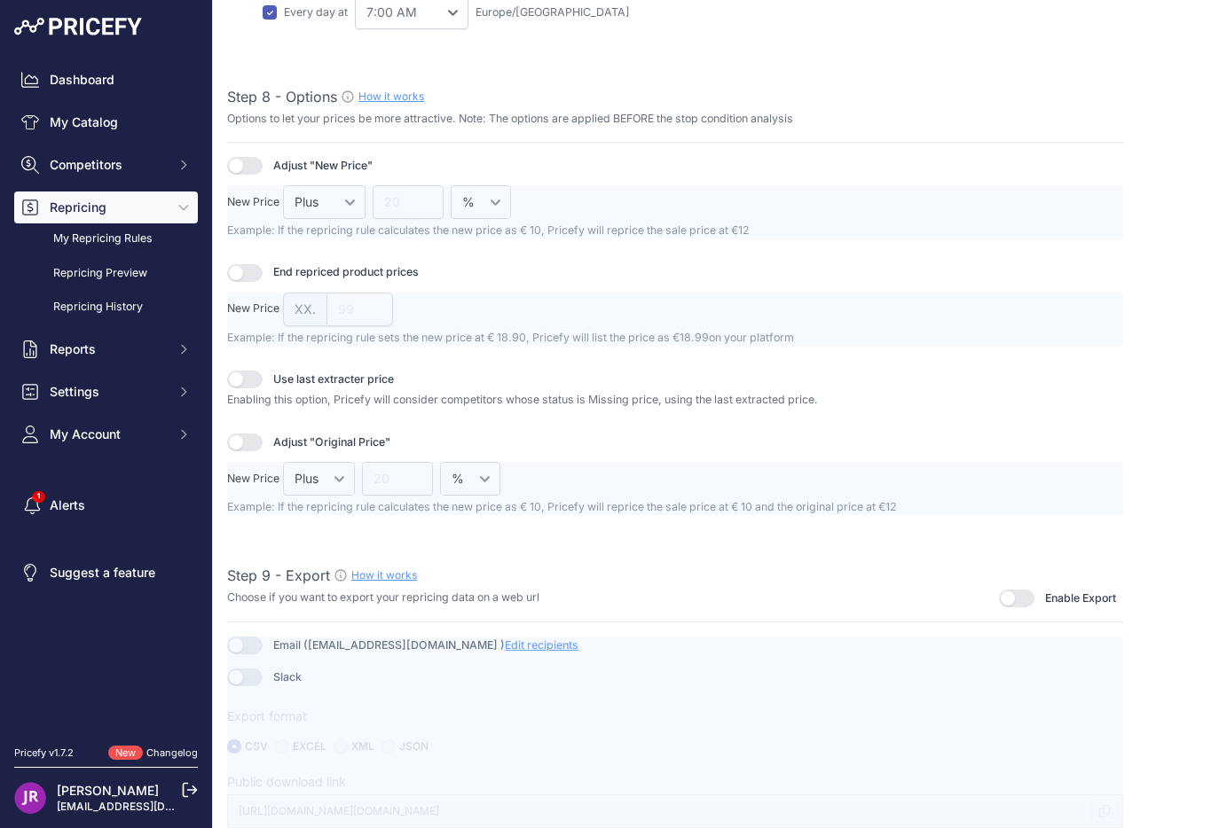
click at [999, 606] on button "button" at bounding box center [1016, 599] width 35 height 18
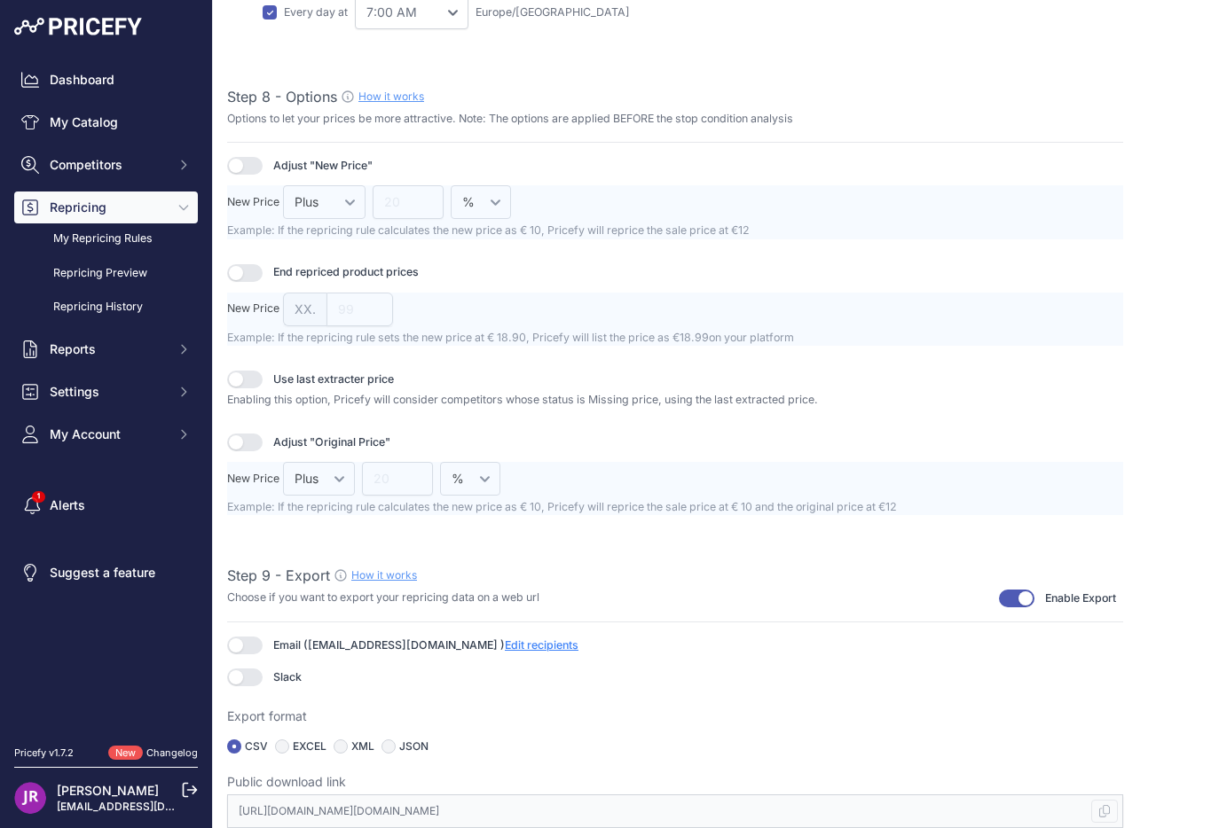
click at [249, 646] on button "button" at bounding box center [244, 646] width 35 height 18
click at [522, 672] on div "Slack This feature will be soon available" at bounding box center [675, 678] width 896 height 18
click at [505, 644] on span "Edit recipients" at bounding box center [542, 645] width 74 height 13
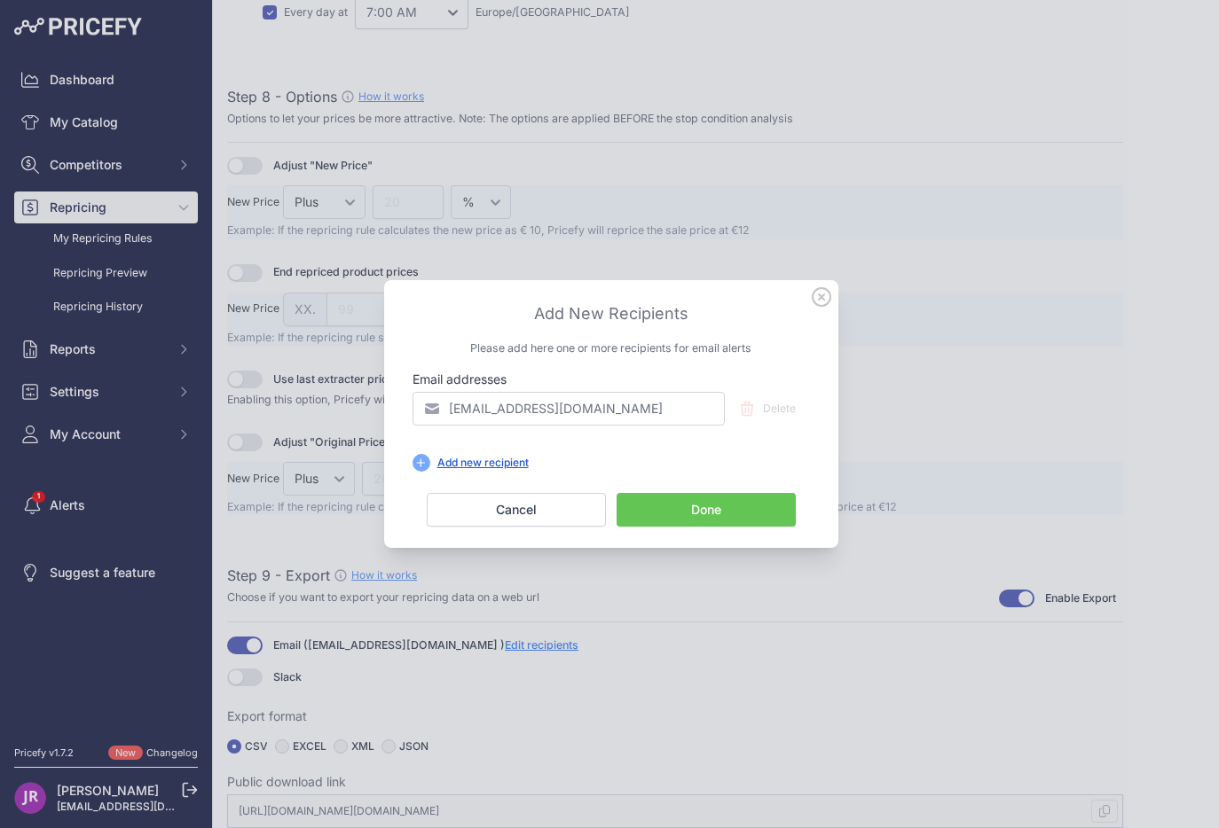
click at [674, 505] on button "Done" at bounding box center [705, 510] width 179 height 34
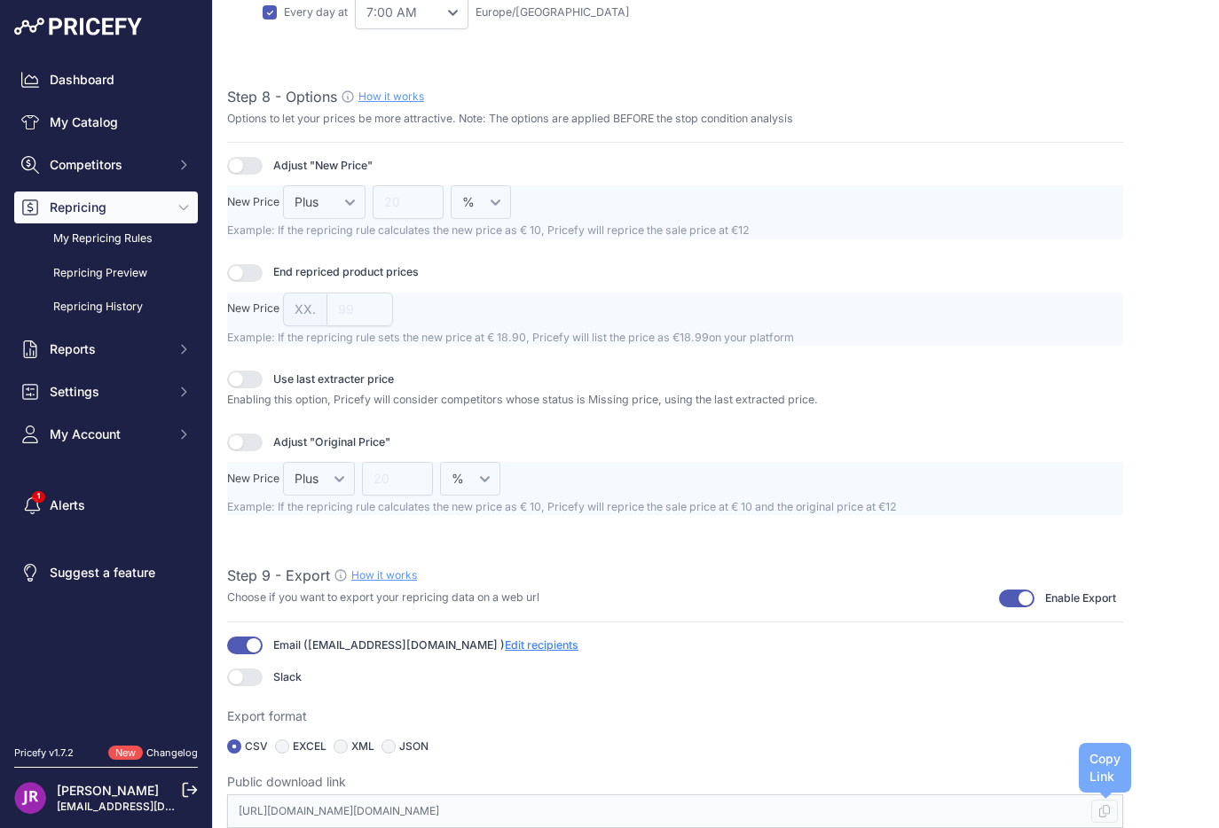
click at [1099, 809] on icon at bounding box center [1104, 811] width 11 height 12
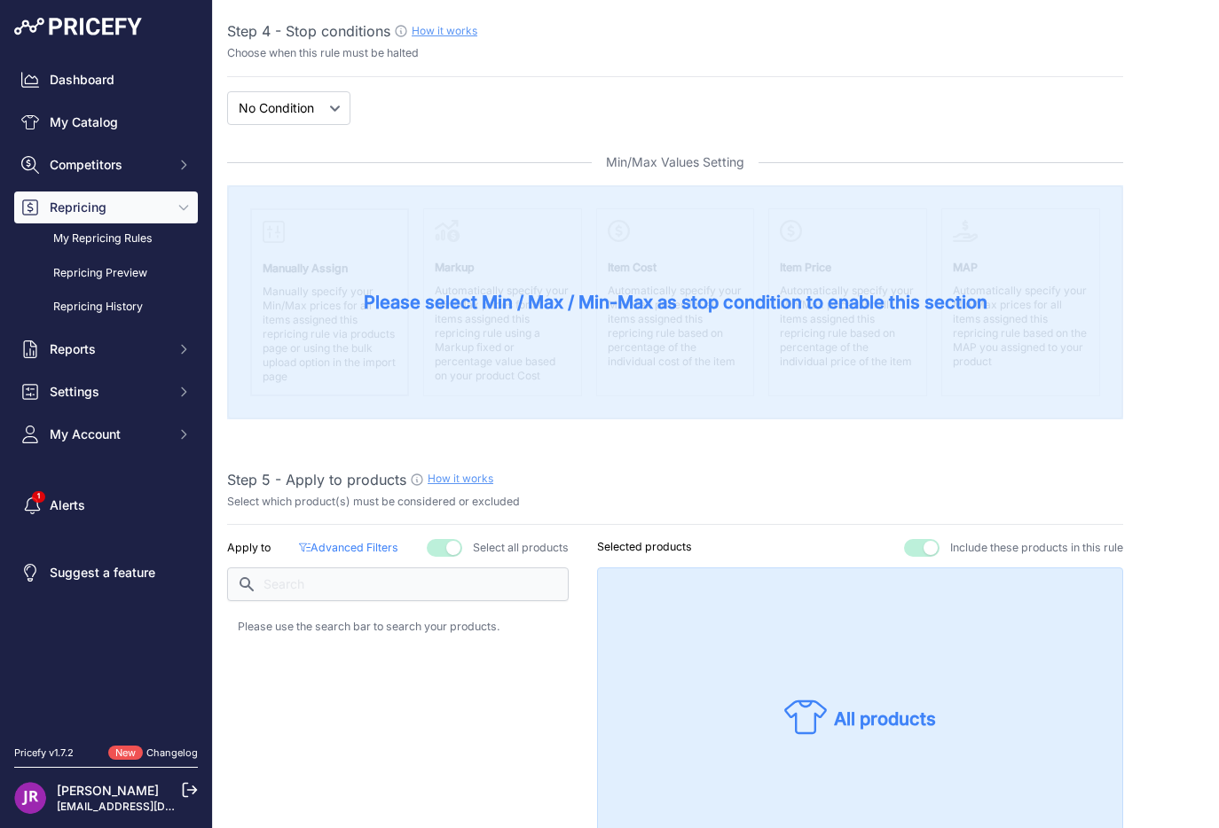
scroll to position [0, 0]
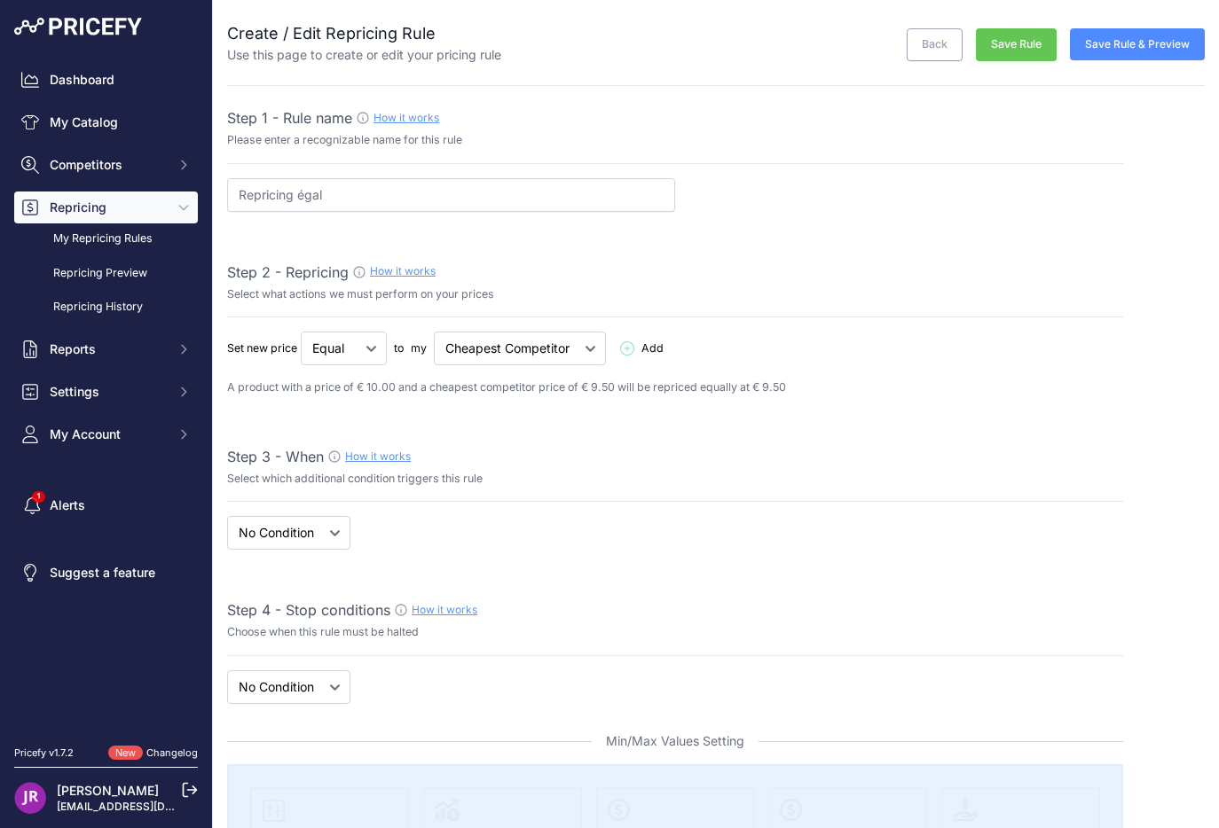
click at [991, 35] on button "Save Rule" at bounding box center [1016, 44] width 81 height 33
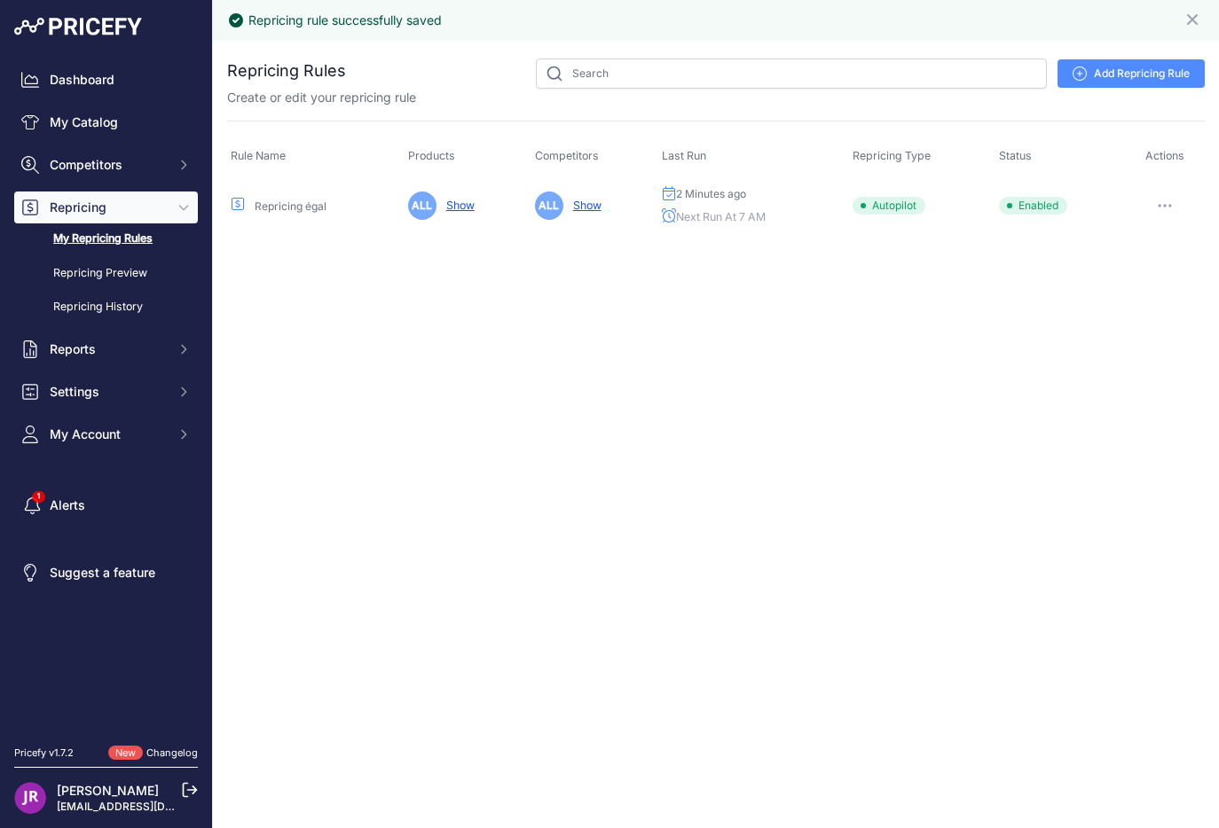
click at [1172, 204] on button "button" at bounding box center [1164, 205] width 35 height 25
click at [1156, 237] on link "Edit" at bounding box center [1144, 243] width 114 height 28
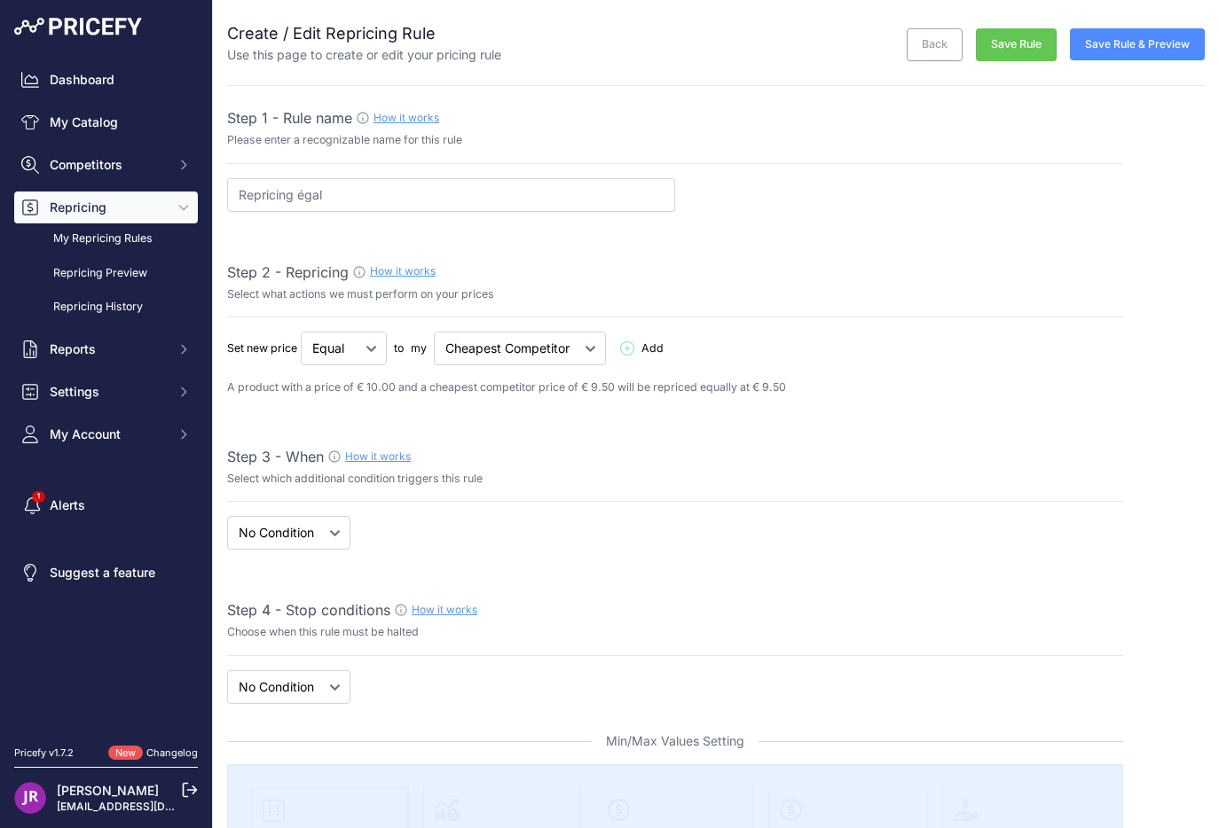
select select "7"
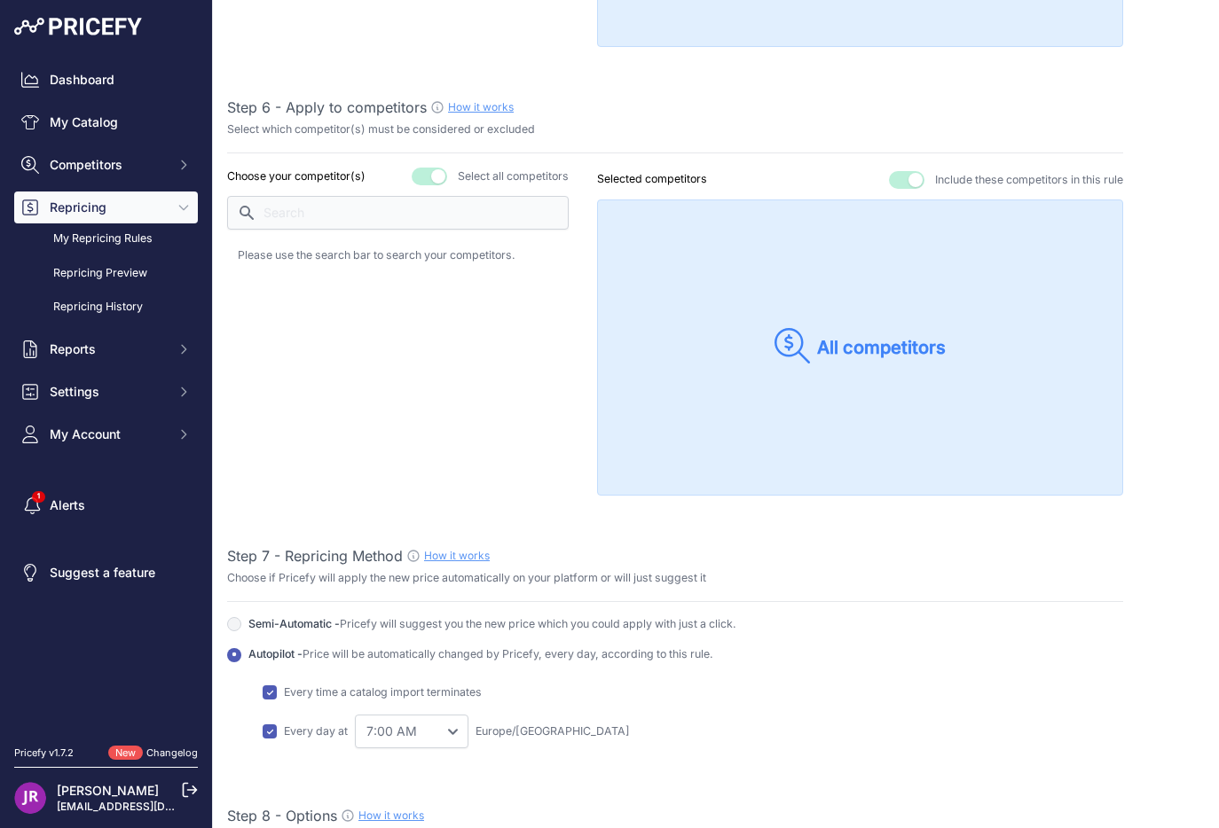
scroll to position [2122, 0]
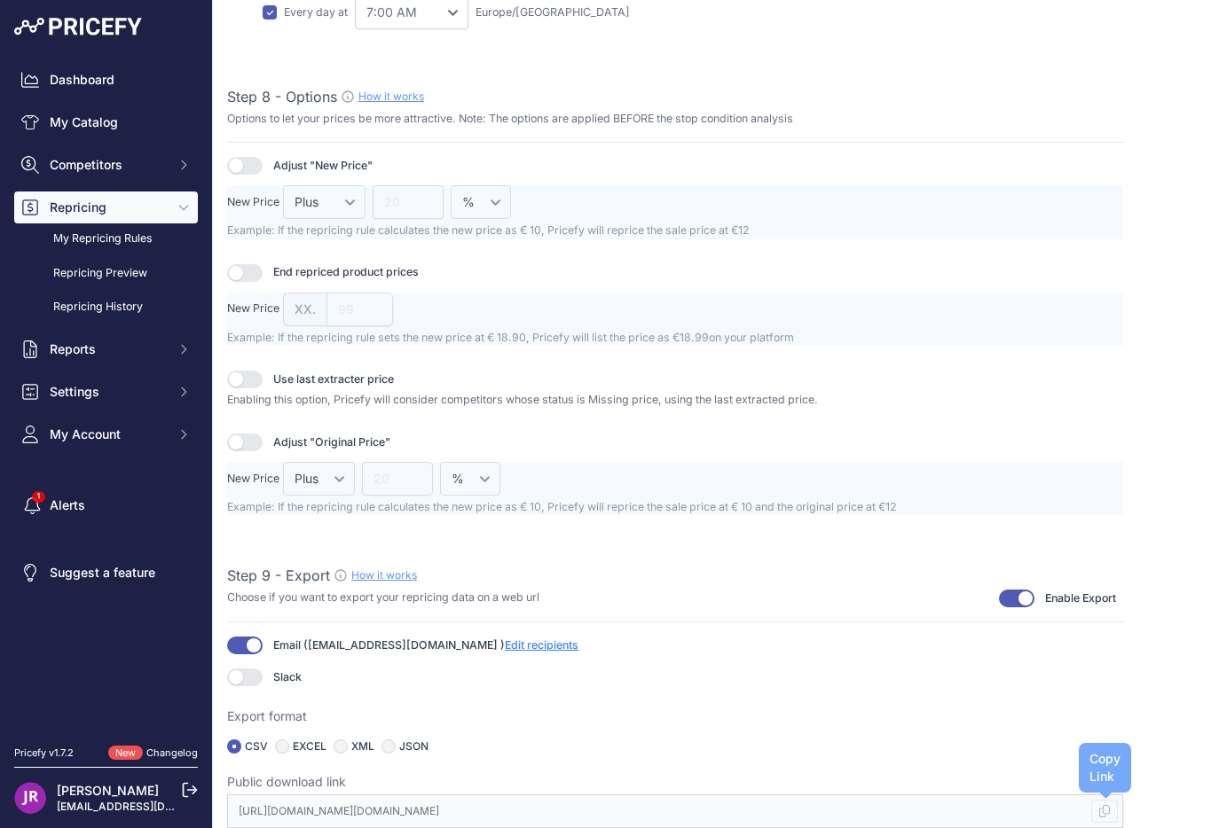
click at [1099, 814] on icon at bounding box center [1104, 811] width 11 height 12
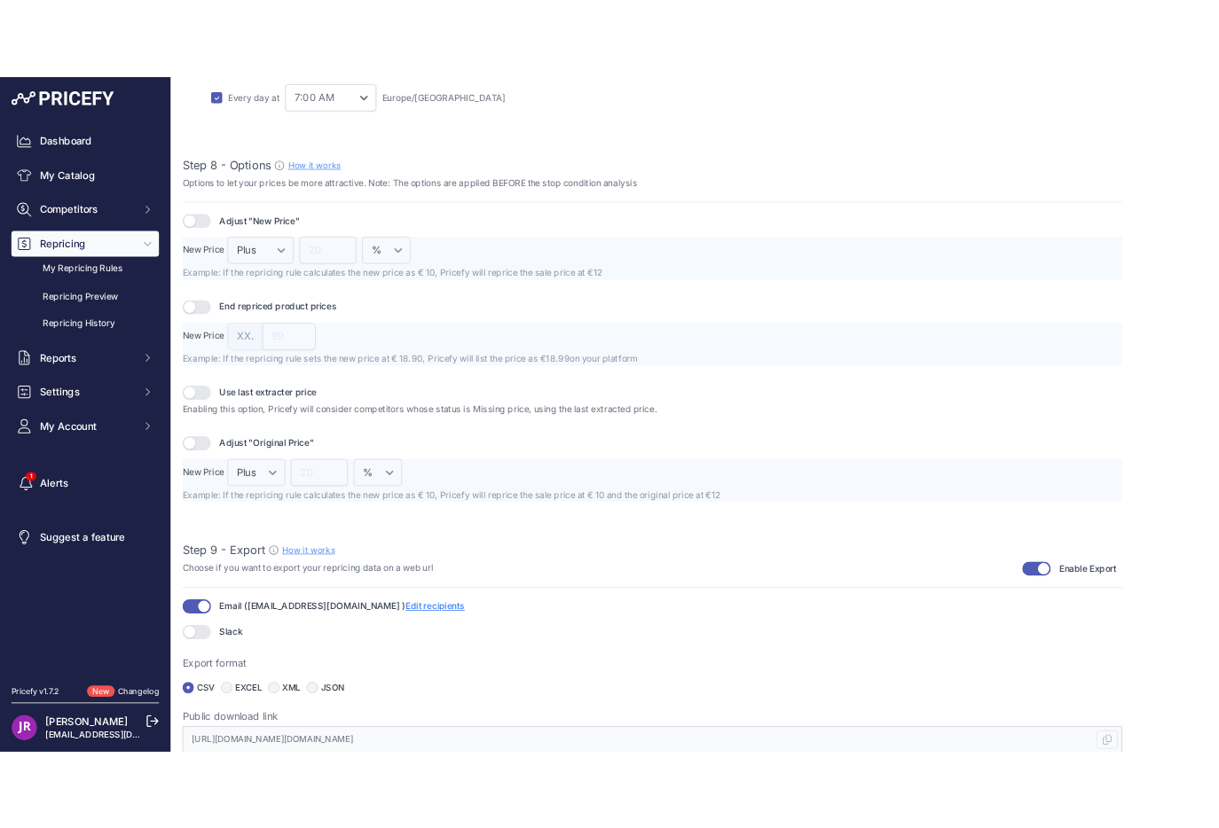
scroll to position [2110, 0]
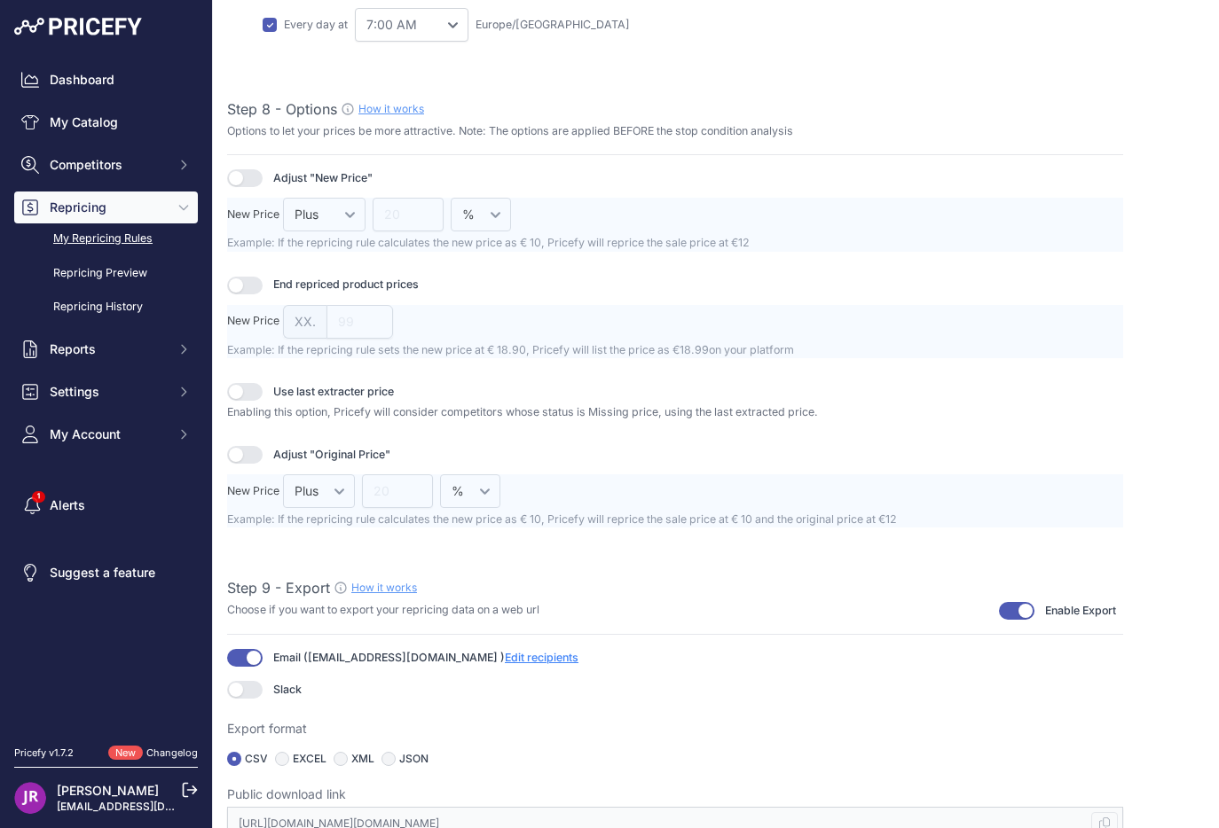
click at [145, 229] on link "My Repricing Rules" at bounding box center [106, 238] width 184 height 31
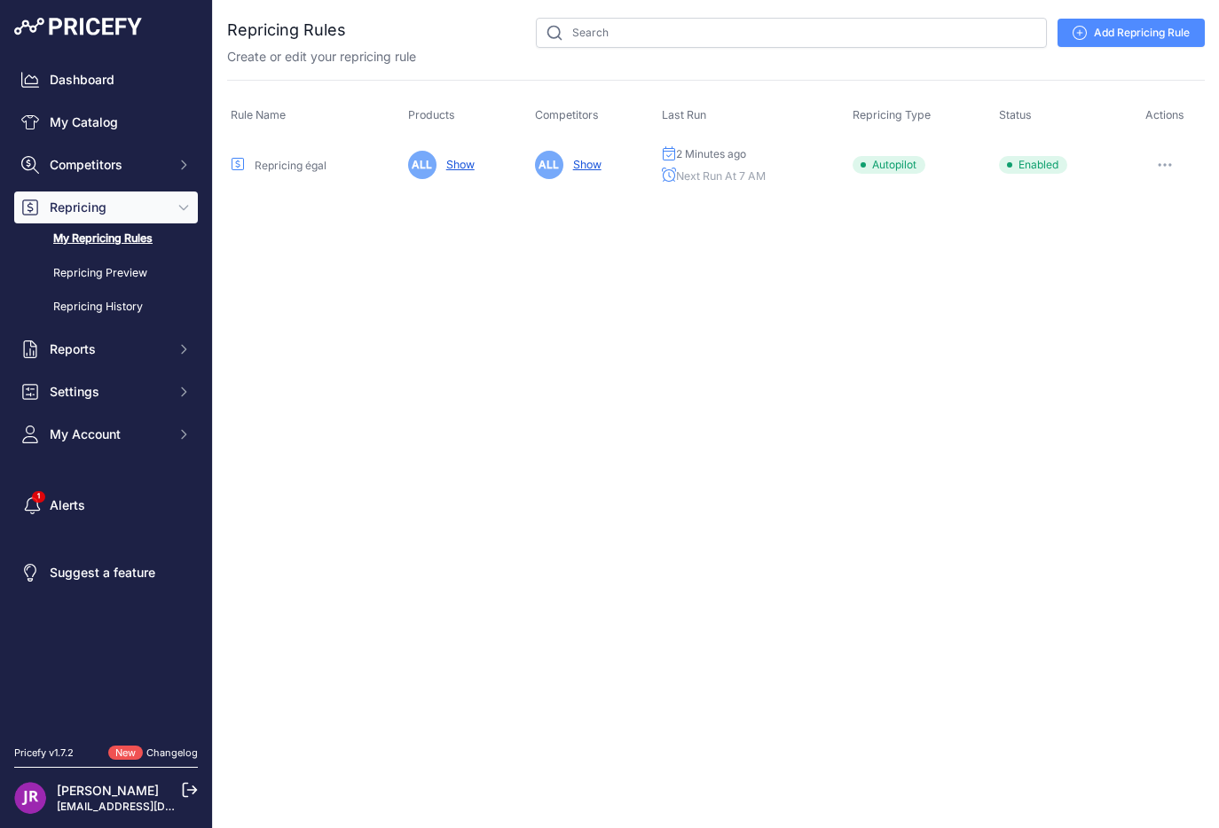
click at [1168, 165] on icon "button" at bounding box center [1164, 165] width 14 height 4
click at [1149, 192] on link "Edit" at bounding box center [1144, 202] width 114 height 28
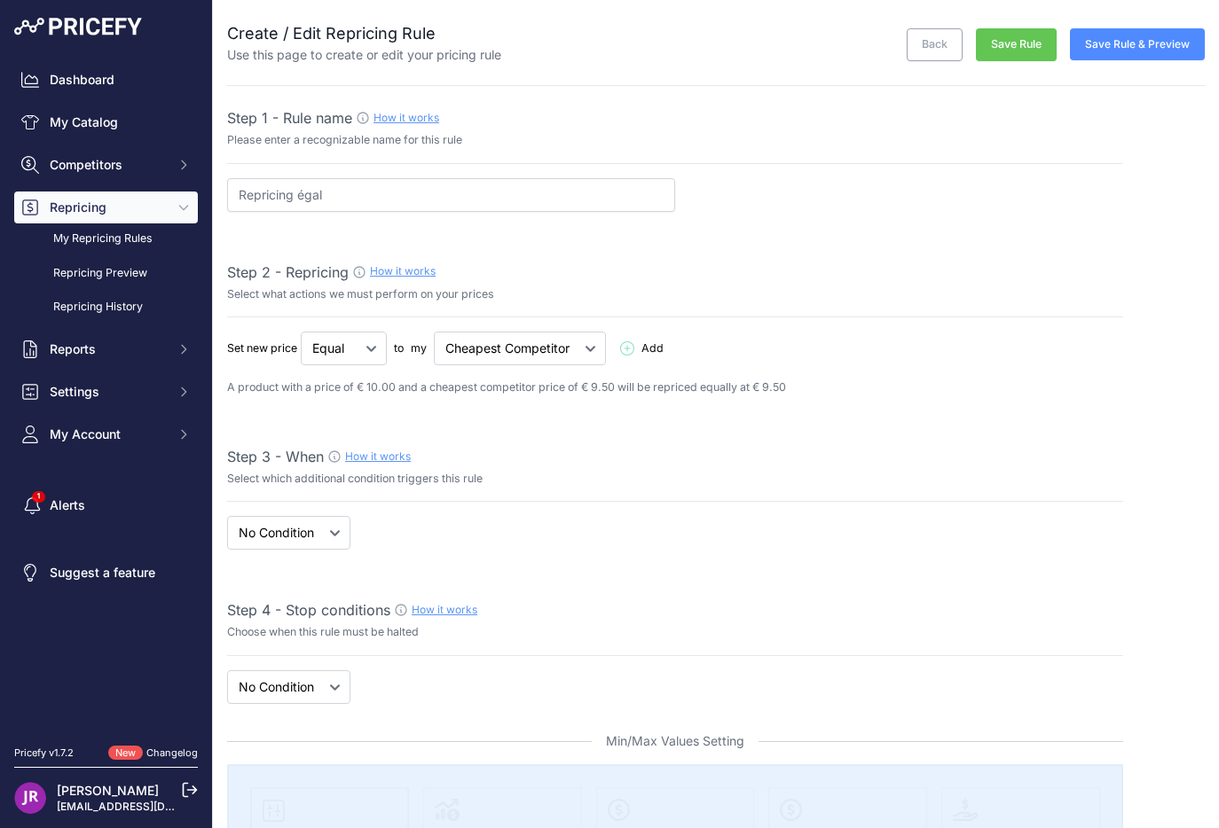
select select "7"
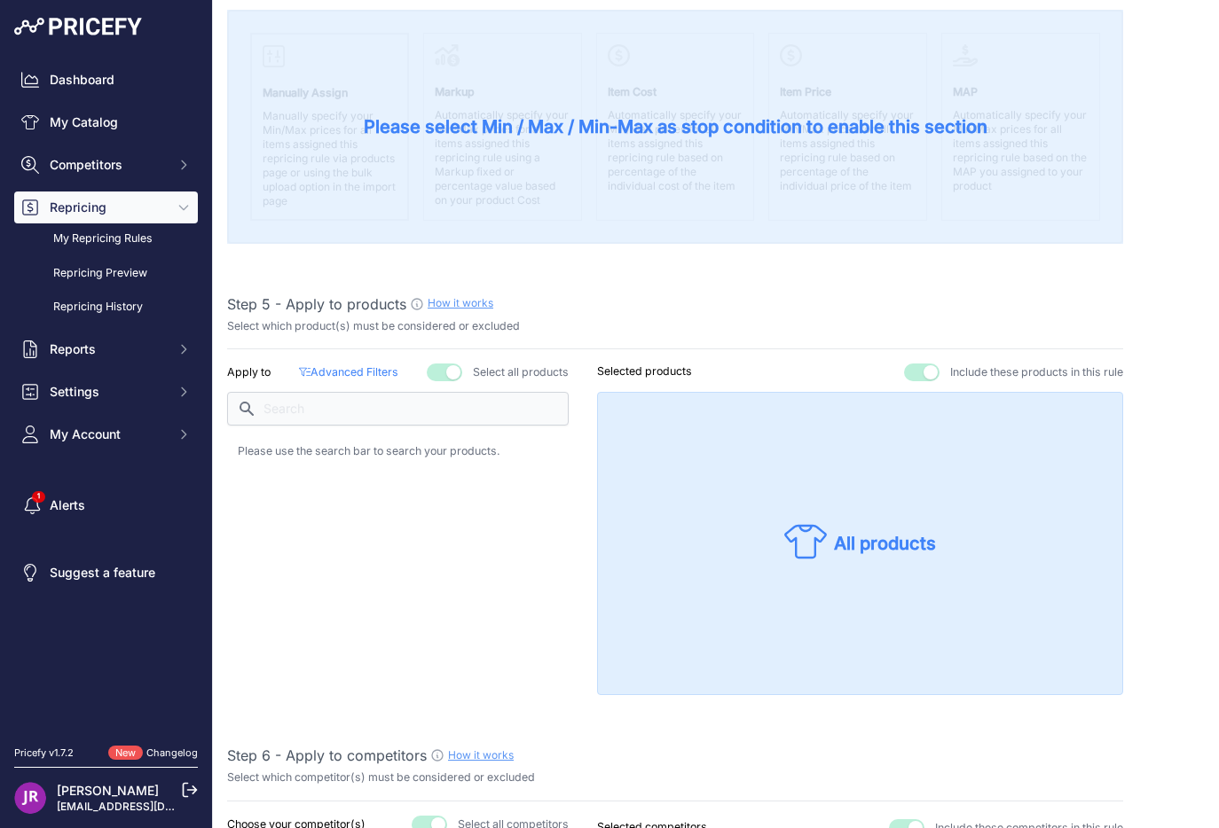
scroll to position [2122, 0]
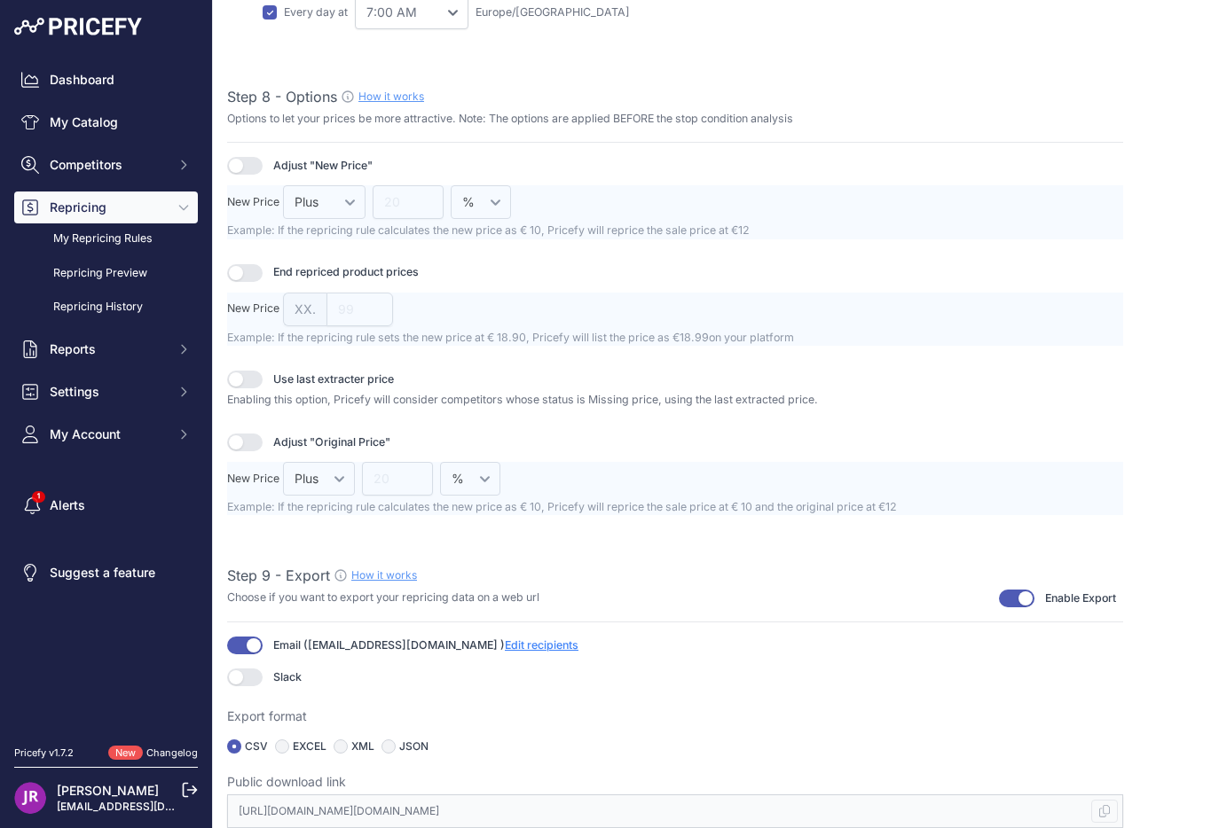
click at [260, 639] on div "Email ( contact@musiconly.eu + other -1 ) Edit recipients Upgrade to unlock" at bounding box center [675, 646] width 896 height 18
click at [236, 649] on button "button" at bounding box center [244, 646] width 35 height 18
click at [394, 575] on link "How it works" at bounding box center [384, 574] width 66 height 13
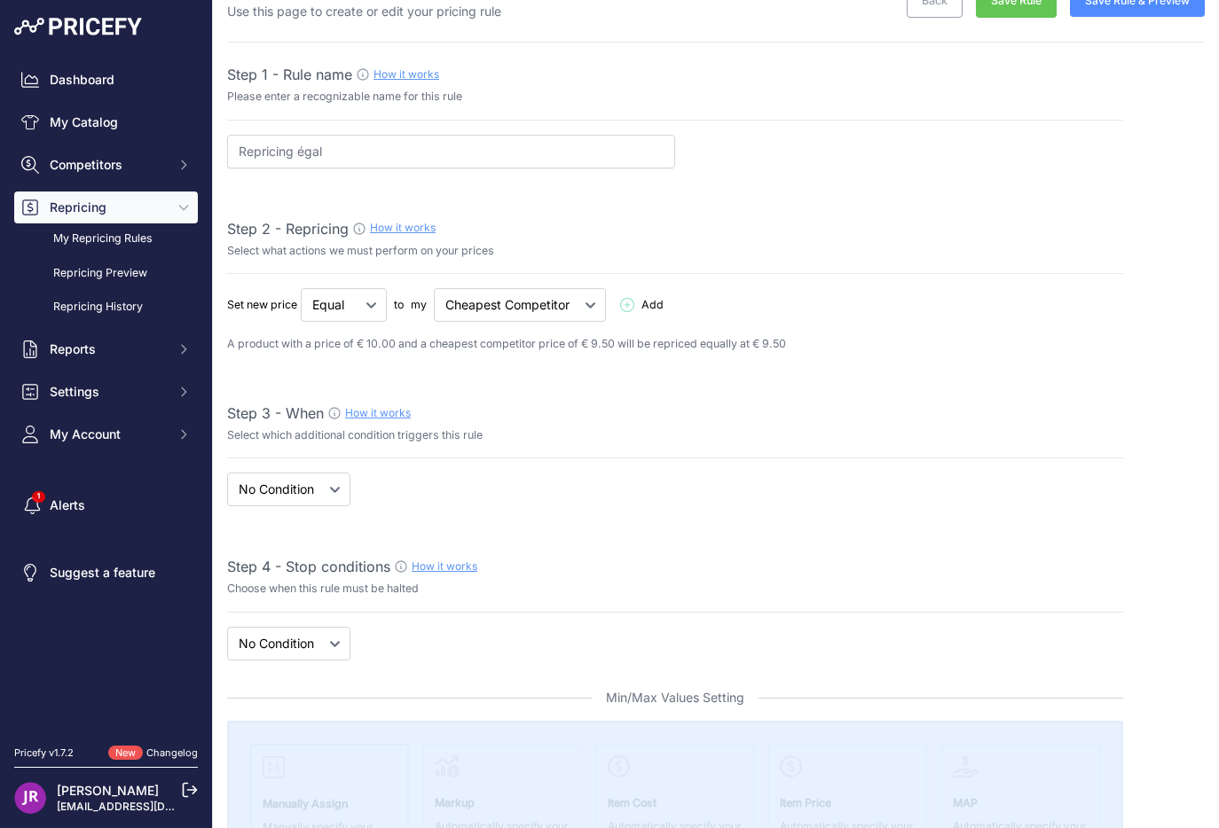
scroll to position [0, 0]
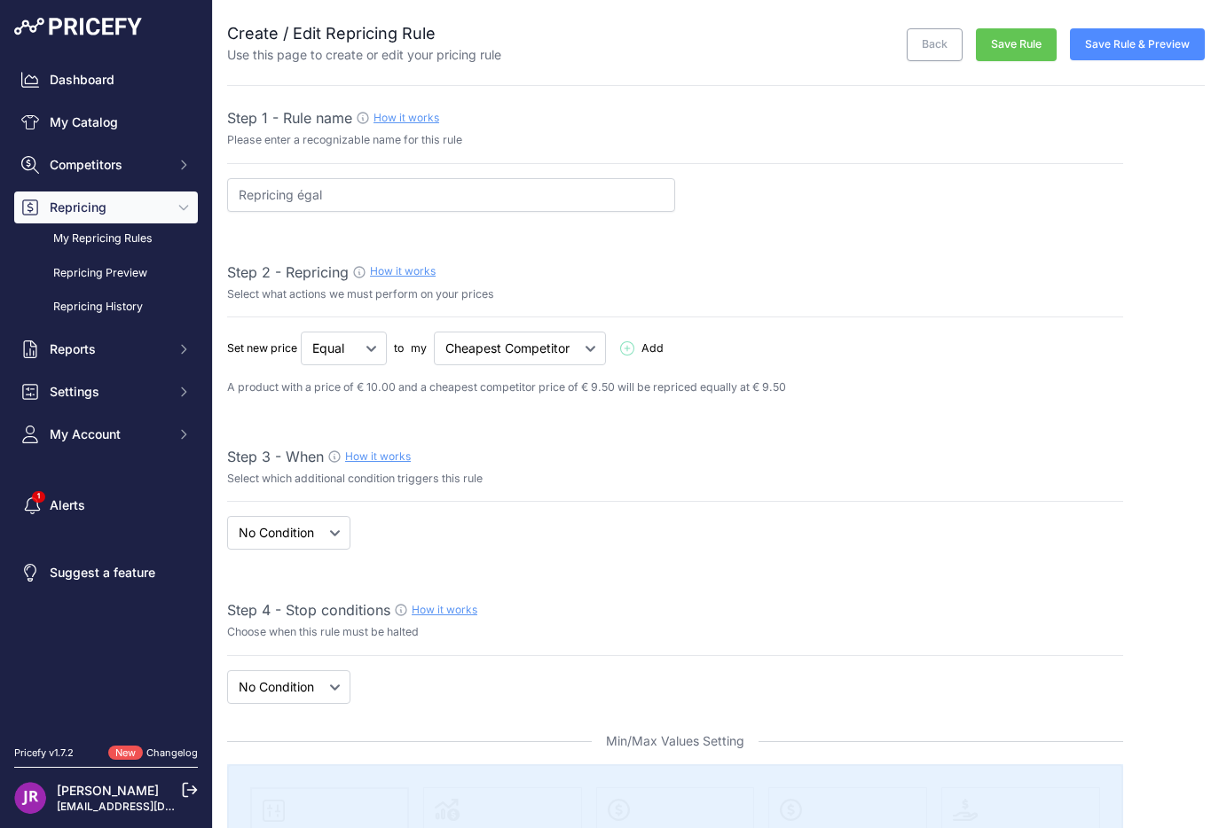
click at [1027, 35] on button "Save Rule" at bounding box center [1016, 44] width 81 height 33
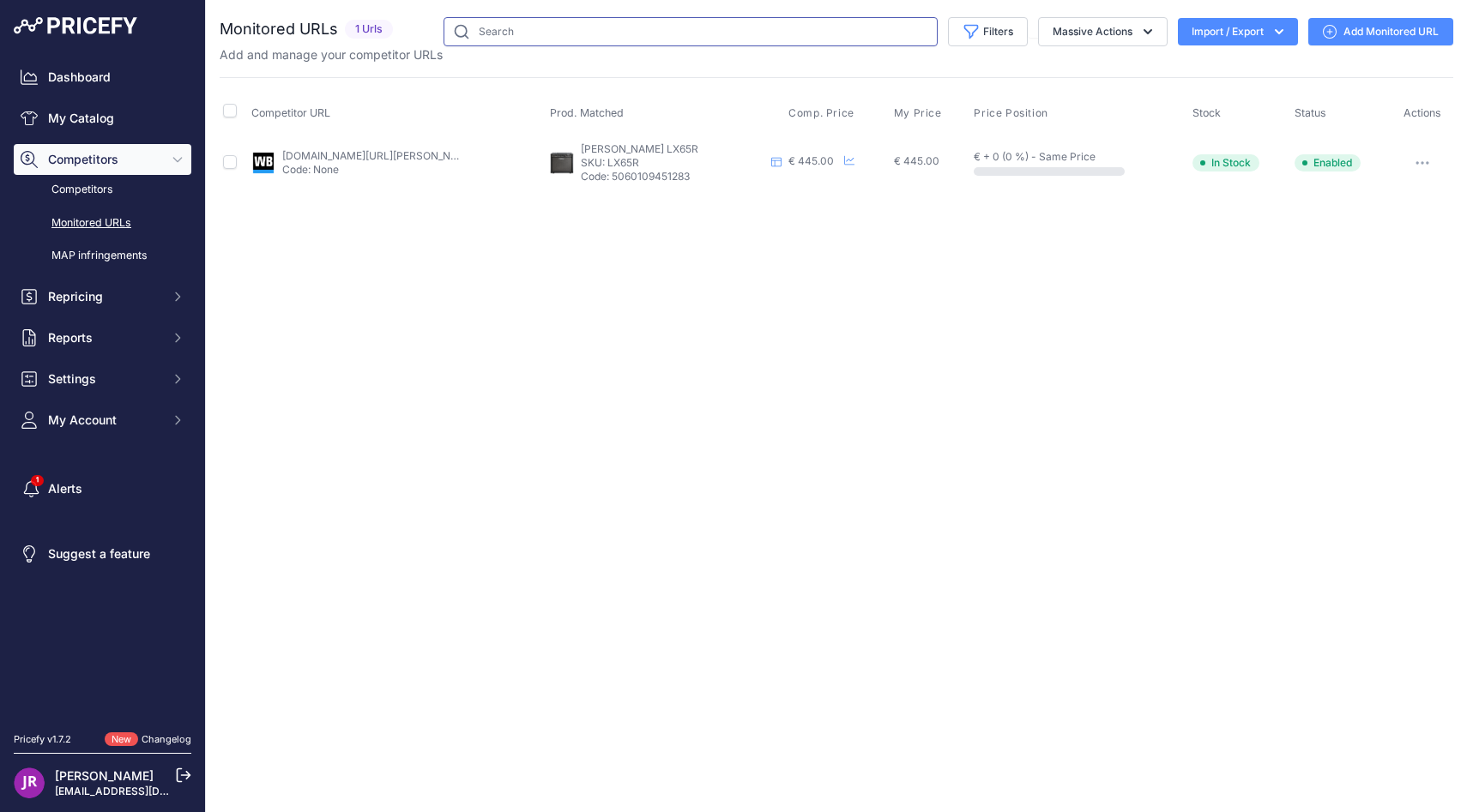
click at [510, 32] on input "text" at bounding box center [690, 32] width 494 height 29
type input "GME"
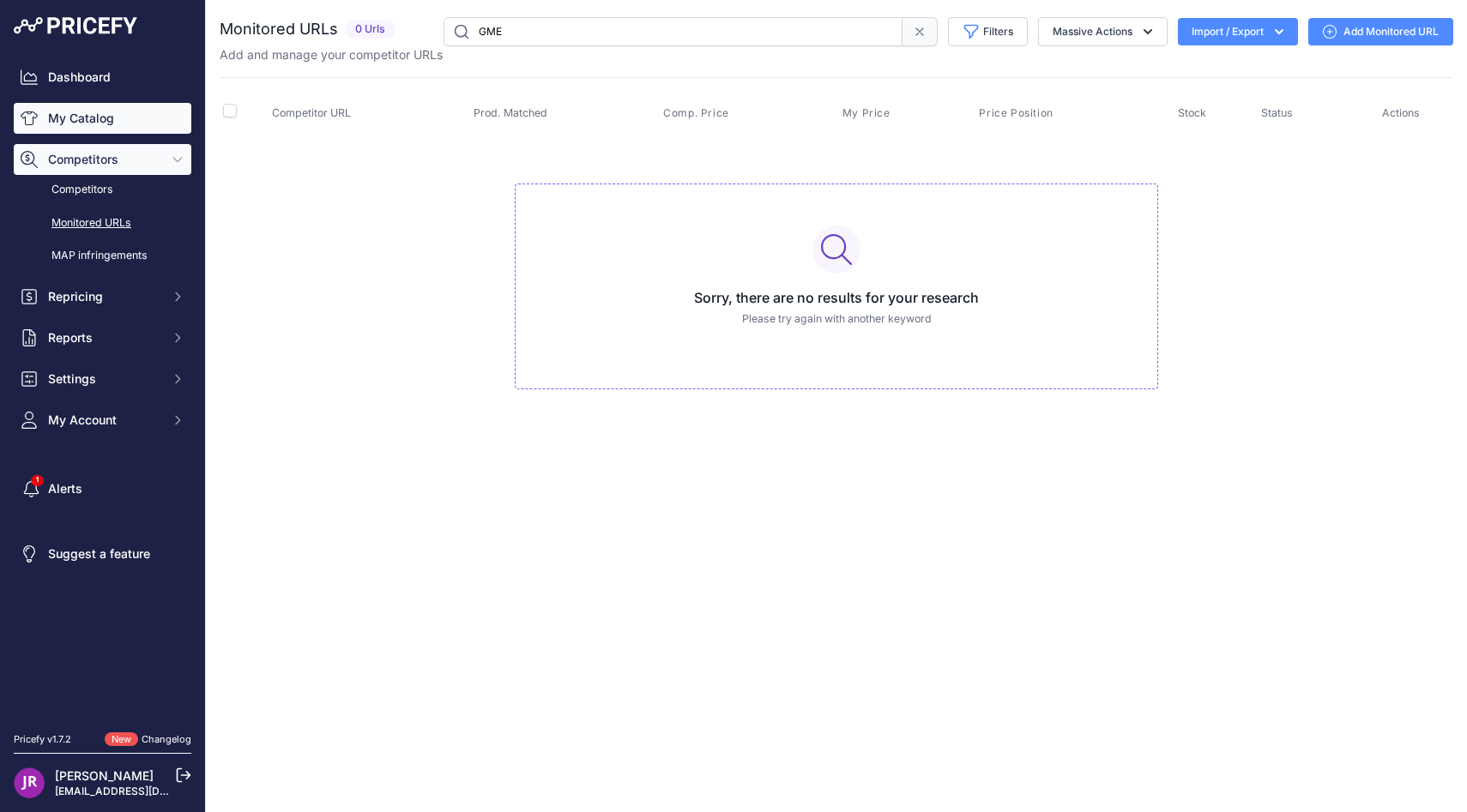
click at [163, 118] on link "My Catalog" at bounding box center [103, 118] width 178 height 31
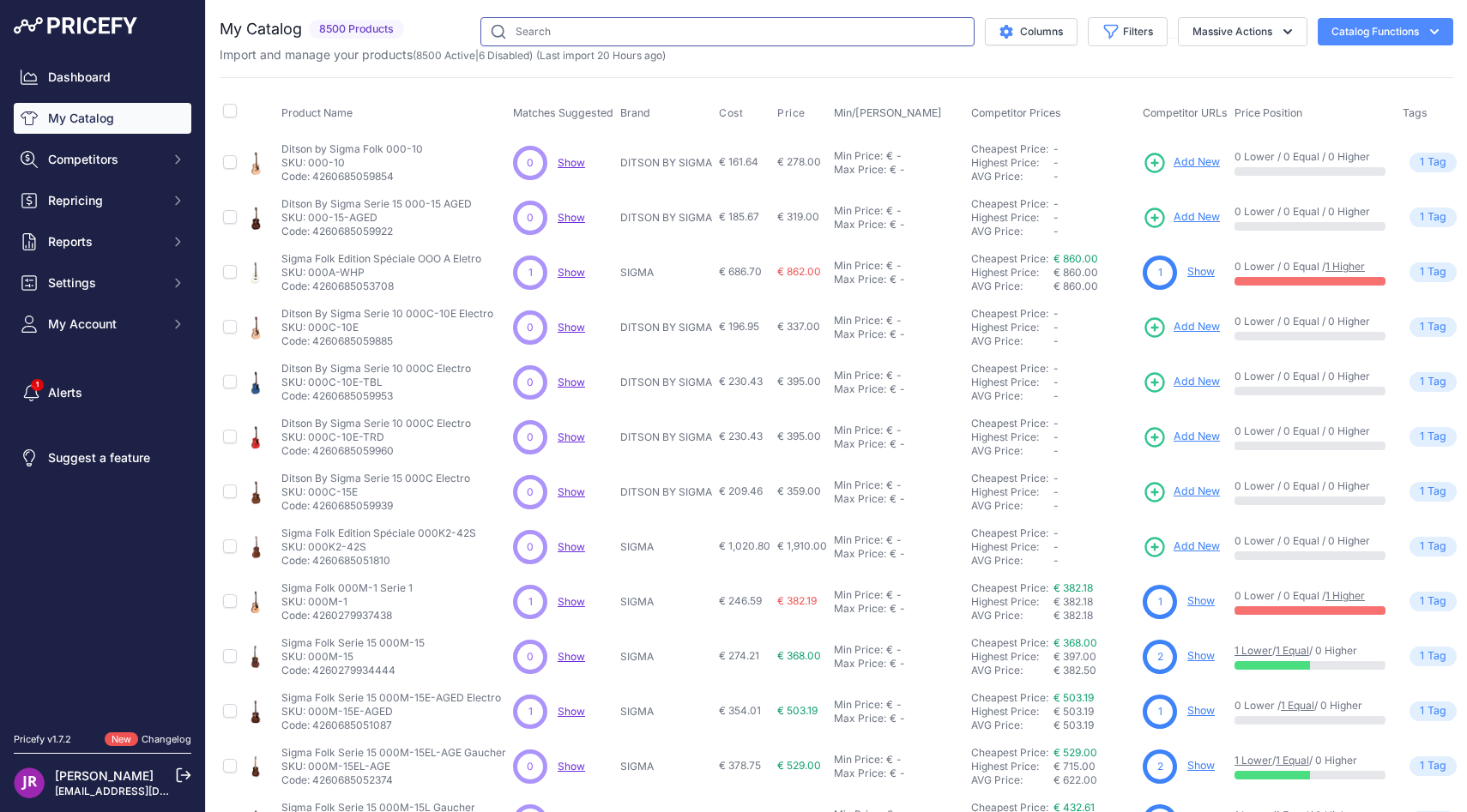
click at [541, 32] on input "text" at bounding box center [727, 32] width 494 height 29
type input "GME"
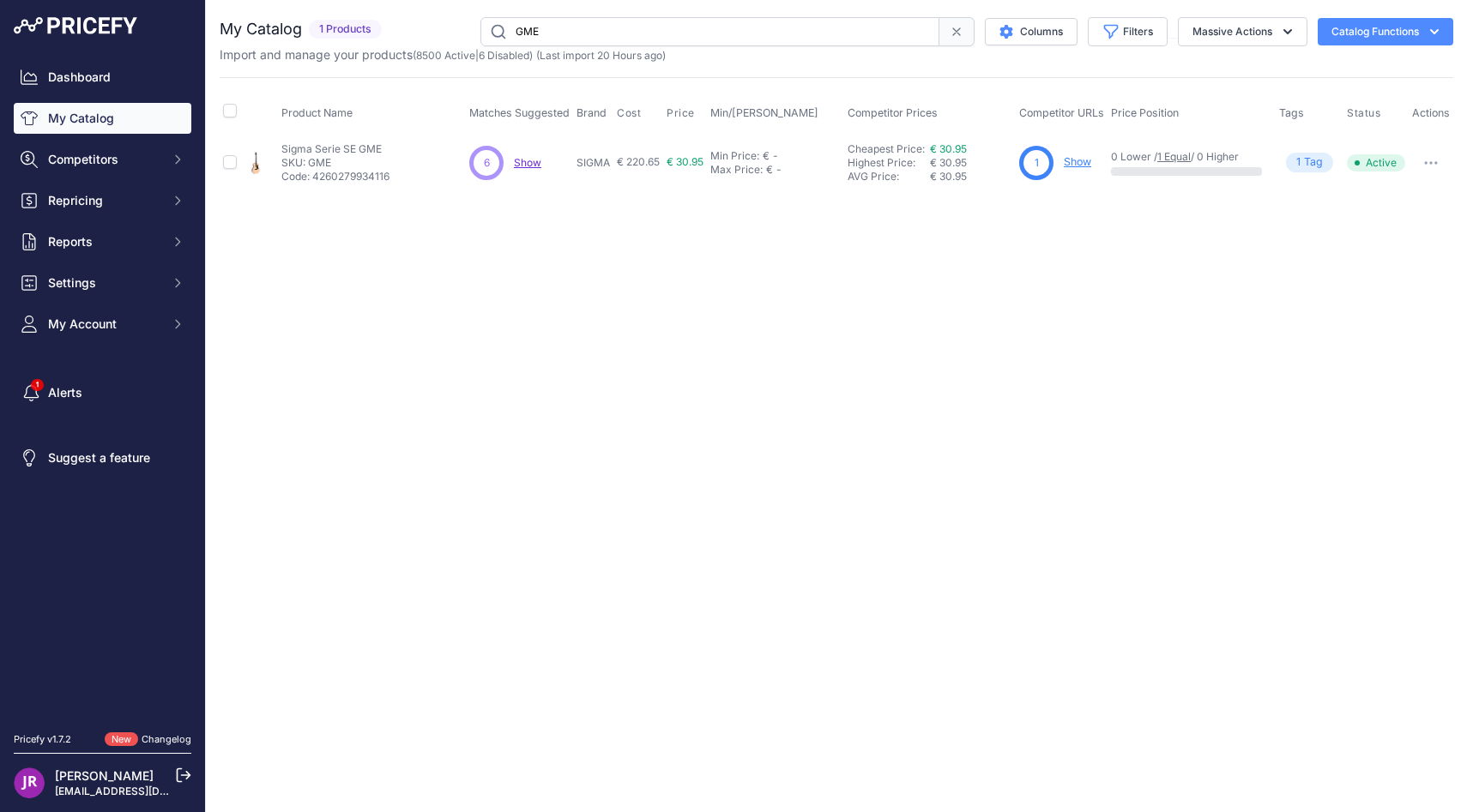
click at [1076, 158] on link "Show" at bounding box center [1077, 161] width 27 height 13
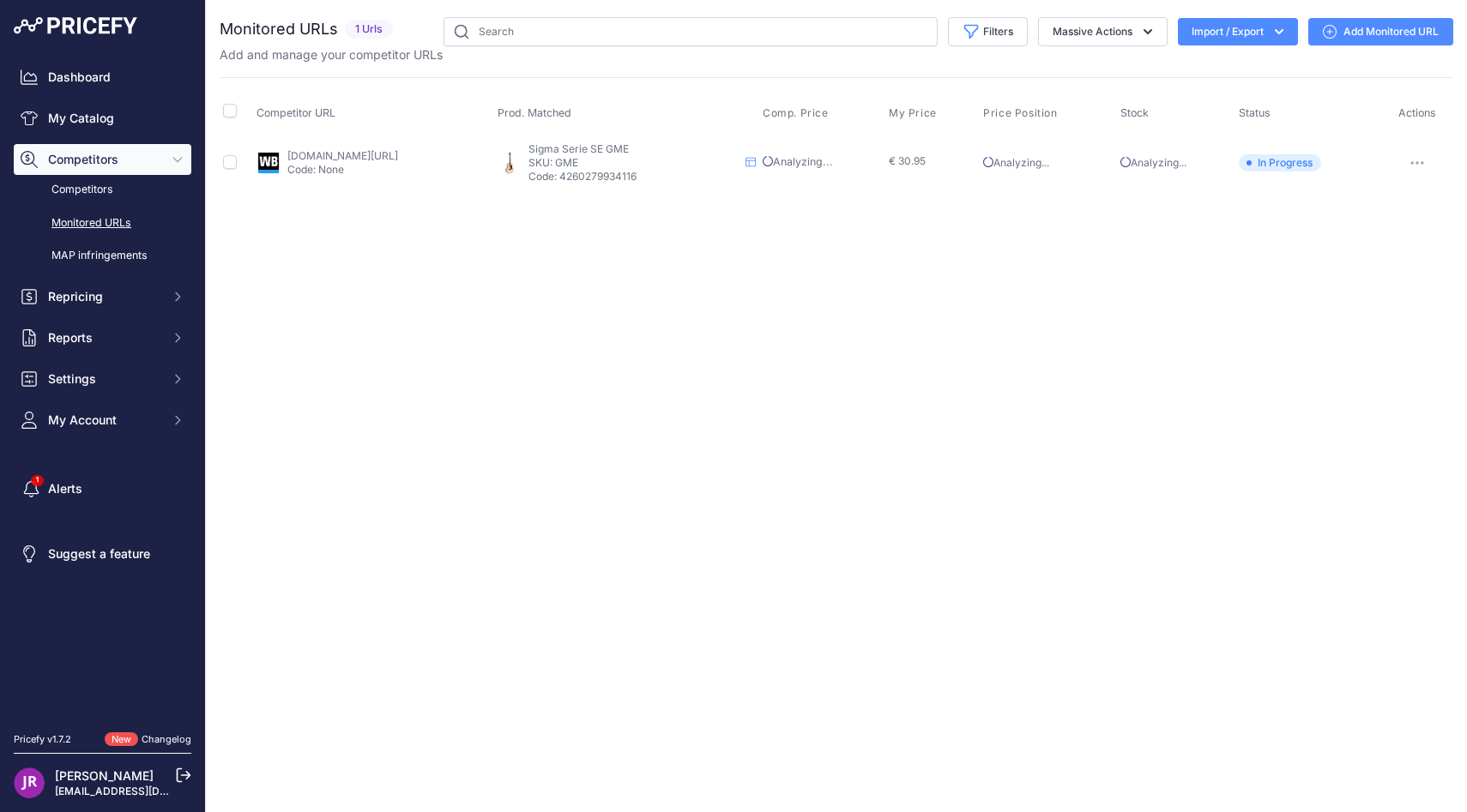
click at [397, 154] on link "[DOMAIN_NAME][URL]" at bounding box center [342, 155] width 110 height 13
